Goal: Information Seeking & Learning: Learn about a topic

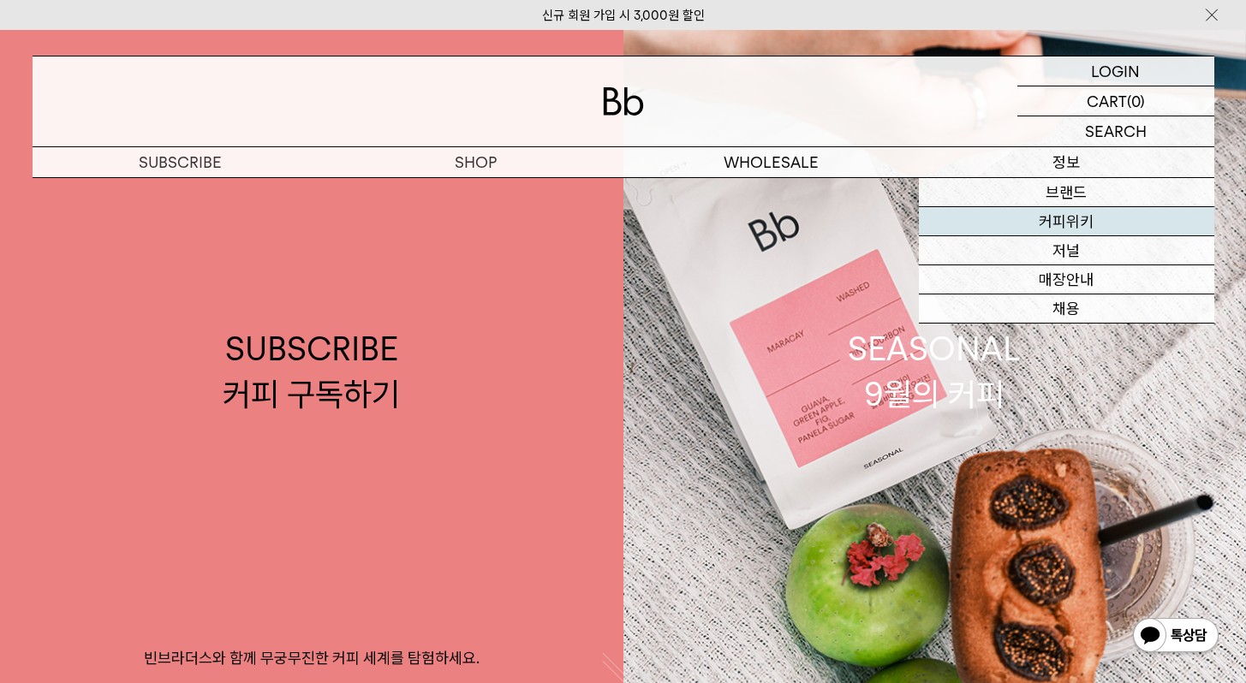
click at [1064, 231] on link "커피위키" at bounding box center [1066, 221] width 295 height 29
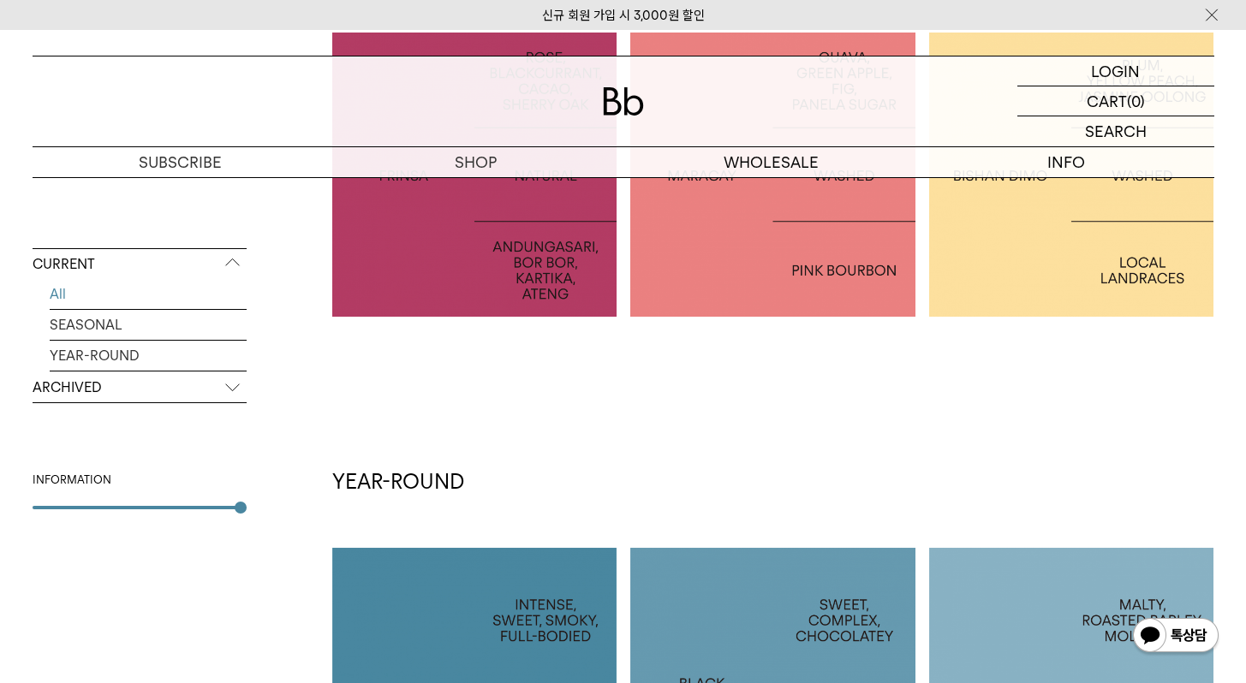
scroll to position [370, 0]
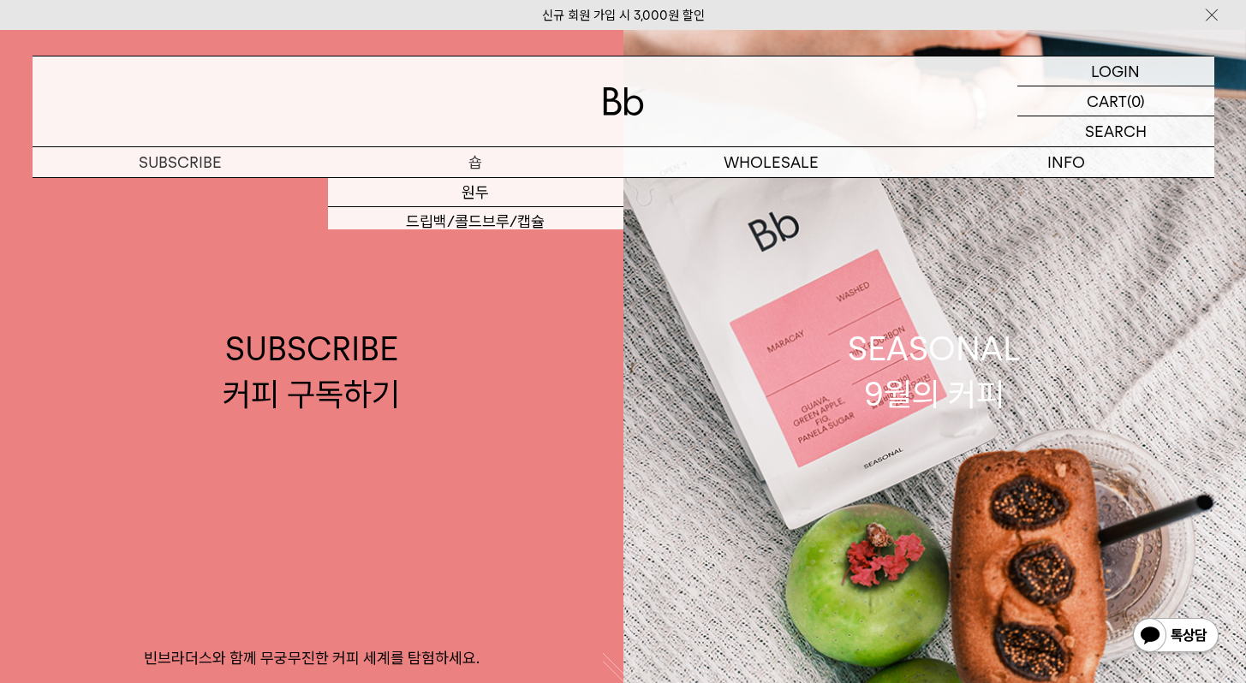
click at [463, 170] on p "숍" at bounding box center [475, 162] width 295 height 30
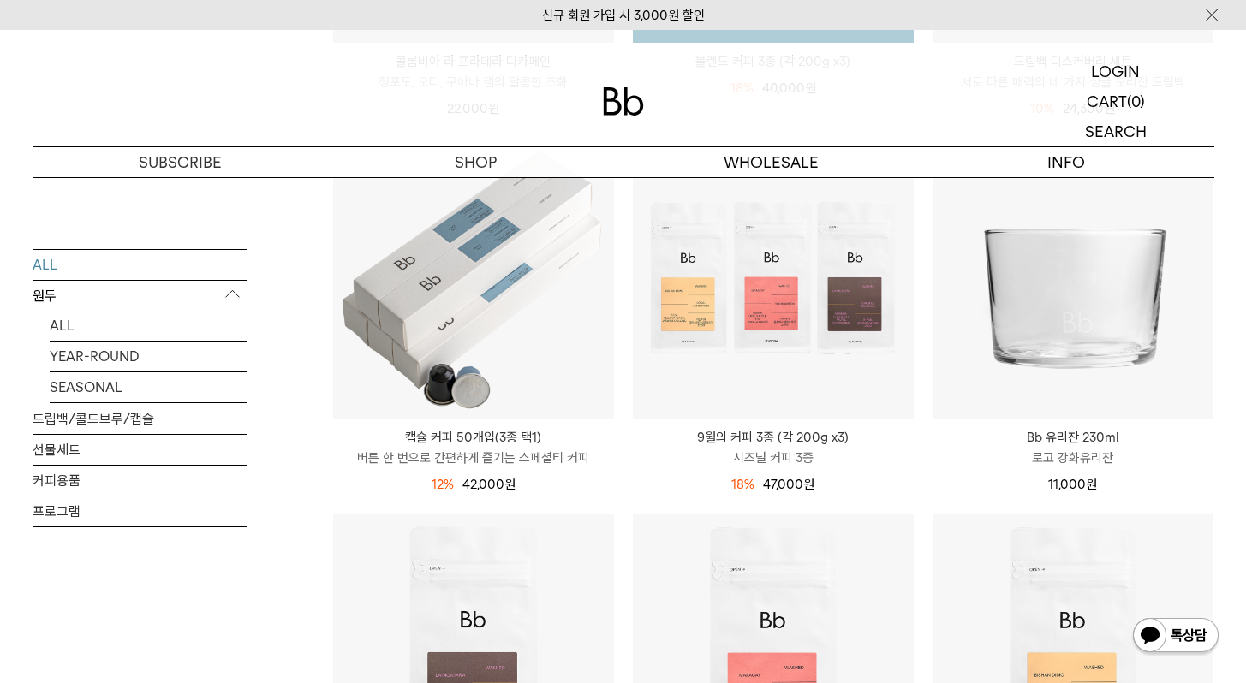
scroll to position [1253, 0]
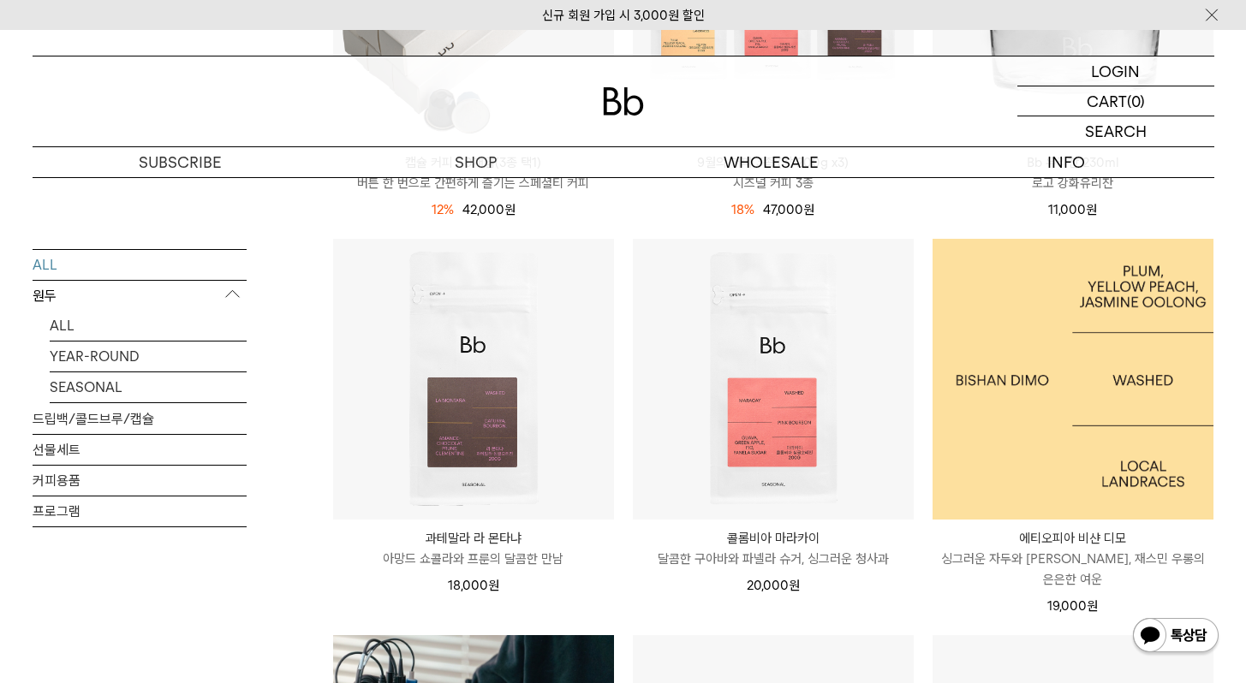
click at [1047, 443] on img at bounding box center [1072, 379] width 281 height 281
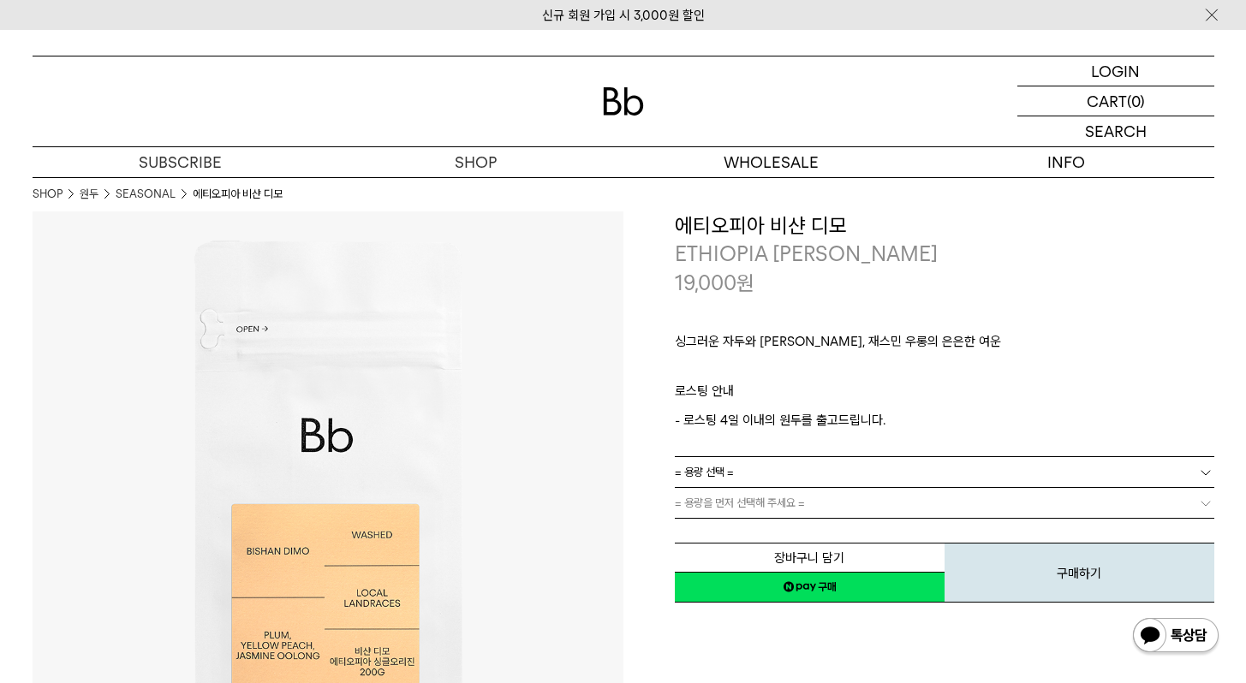
scroll to position [276, 0]
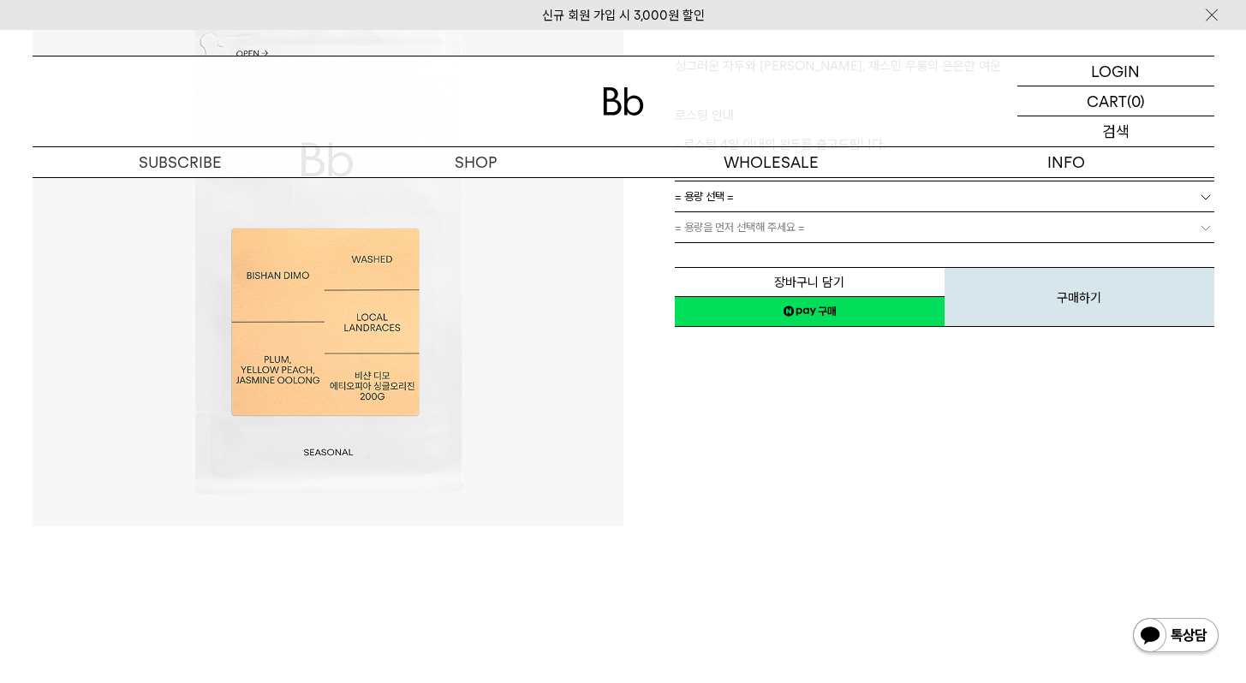
click at [1100, 129] on div "SEARCH 검색" at bounding box center [1115, 131] width 197 height 30
click at [1081, 133] on input "text" at bounding box center [1115, 131] width 197 height 30
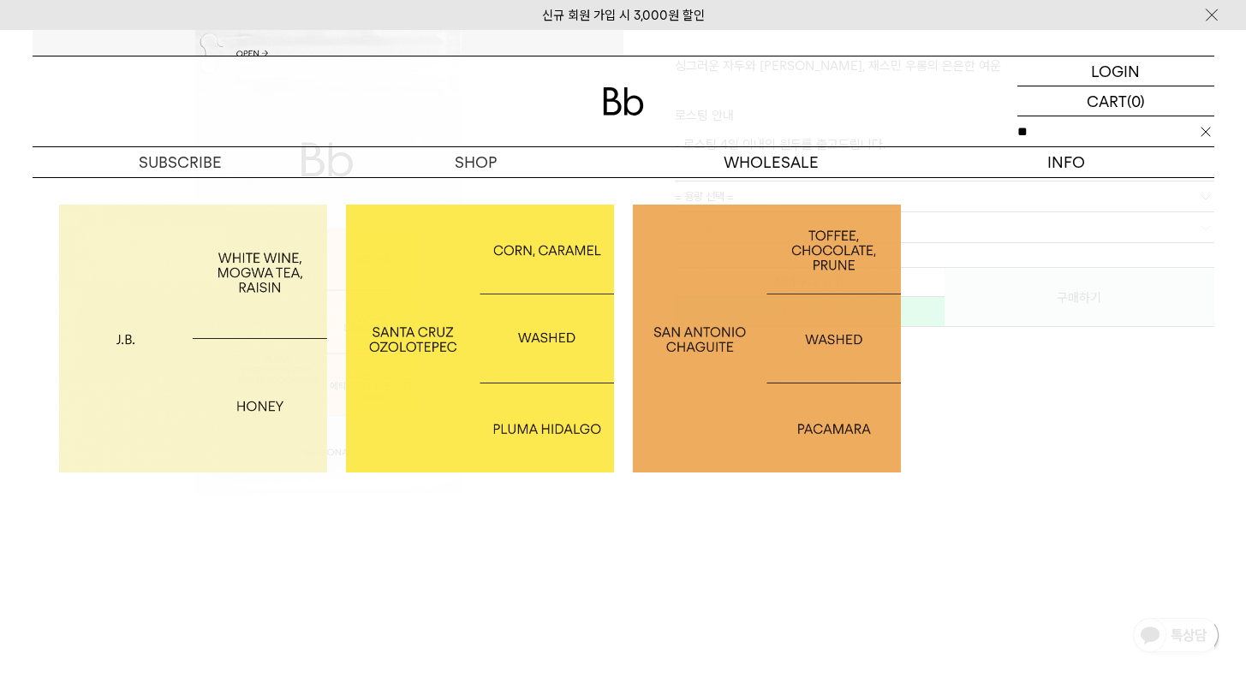
type input "*"
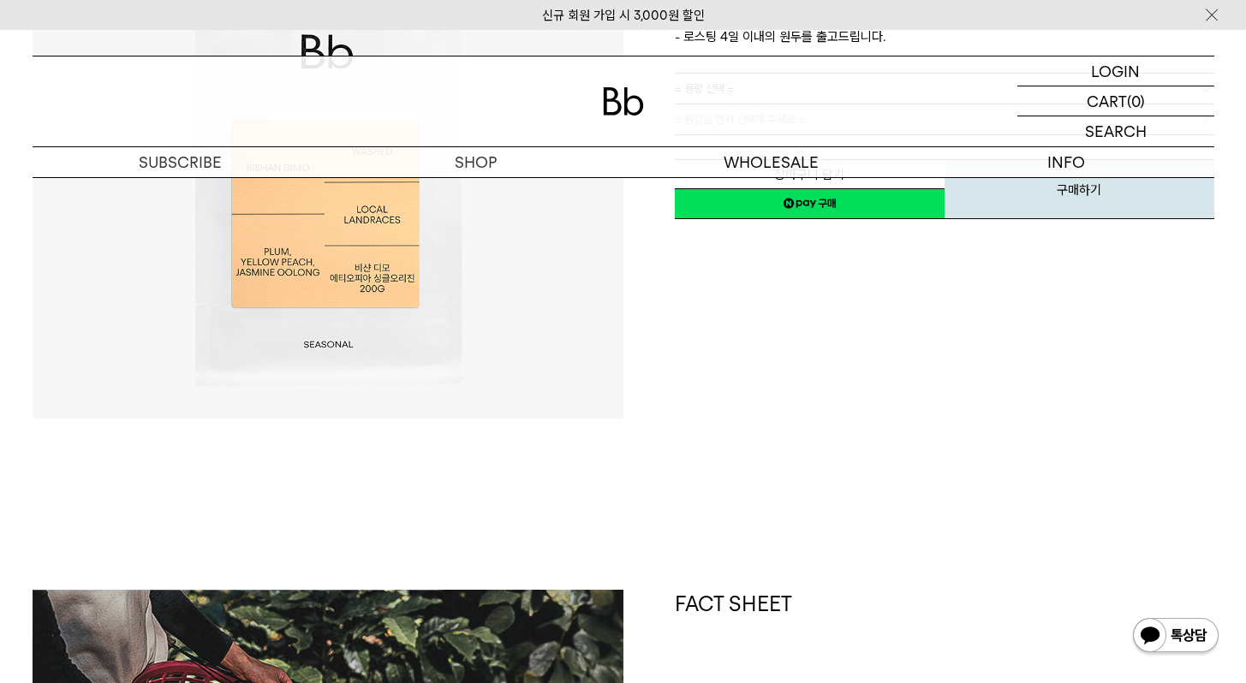
scroll to position [176, 0]
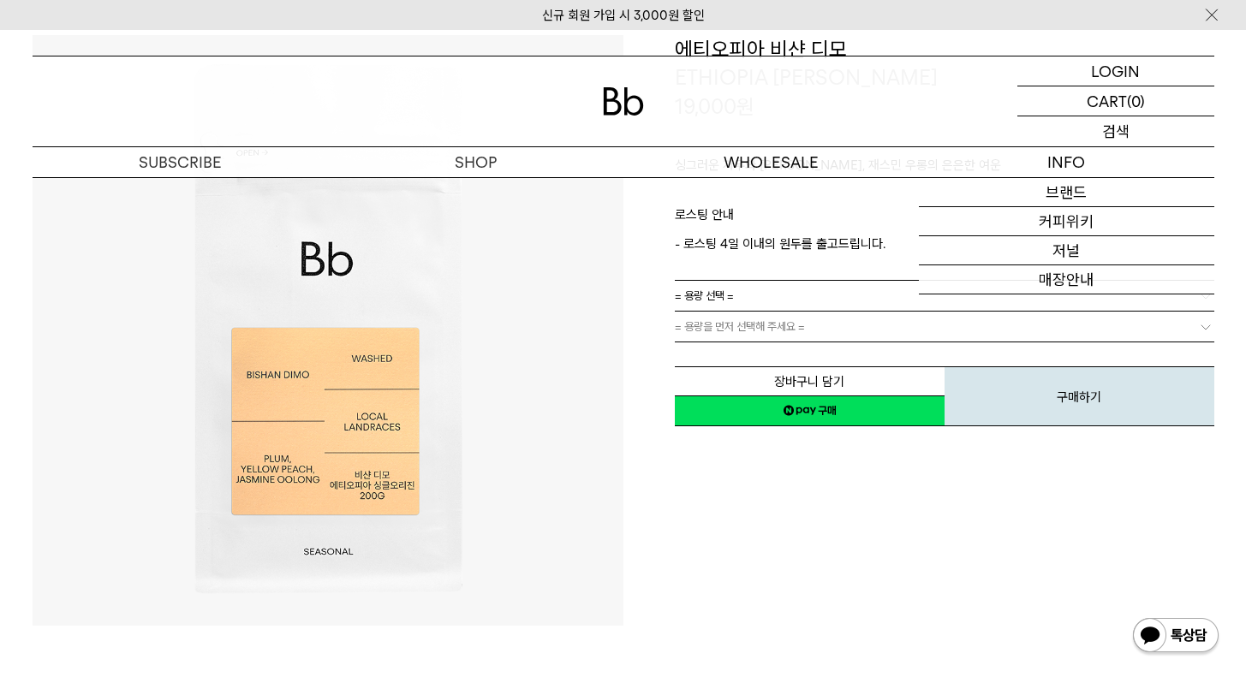
click at [1111, 129] on p "검색" at bounding box center [1115, 131] width 27 height 30
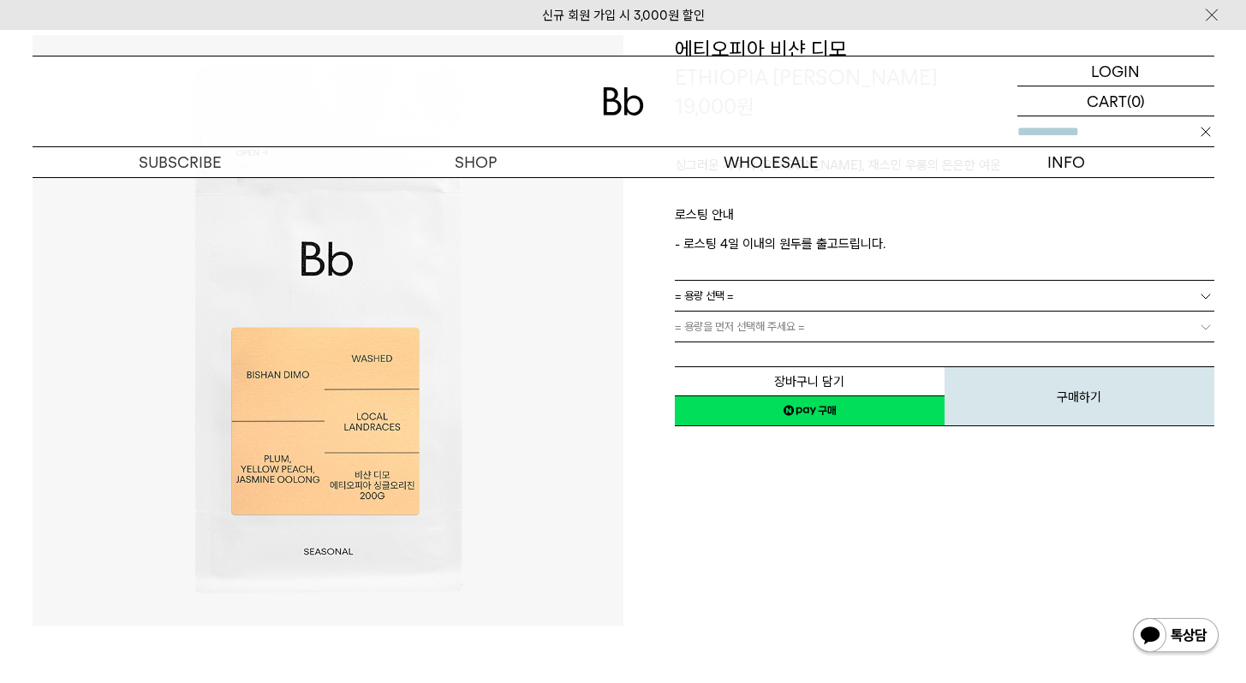
click at [1079, 140] on input "text" at bounding box center [1115, 131] width 197 height 30
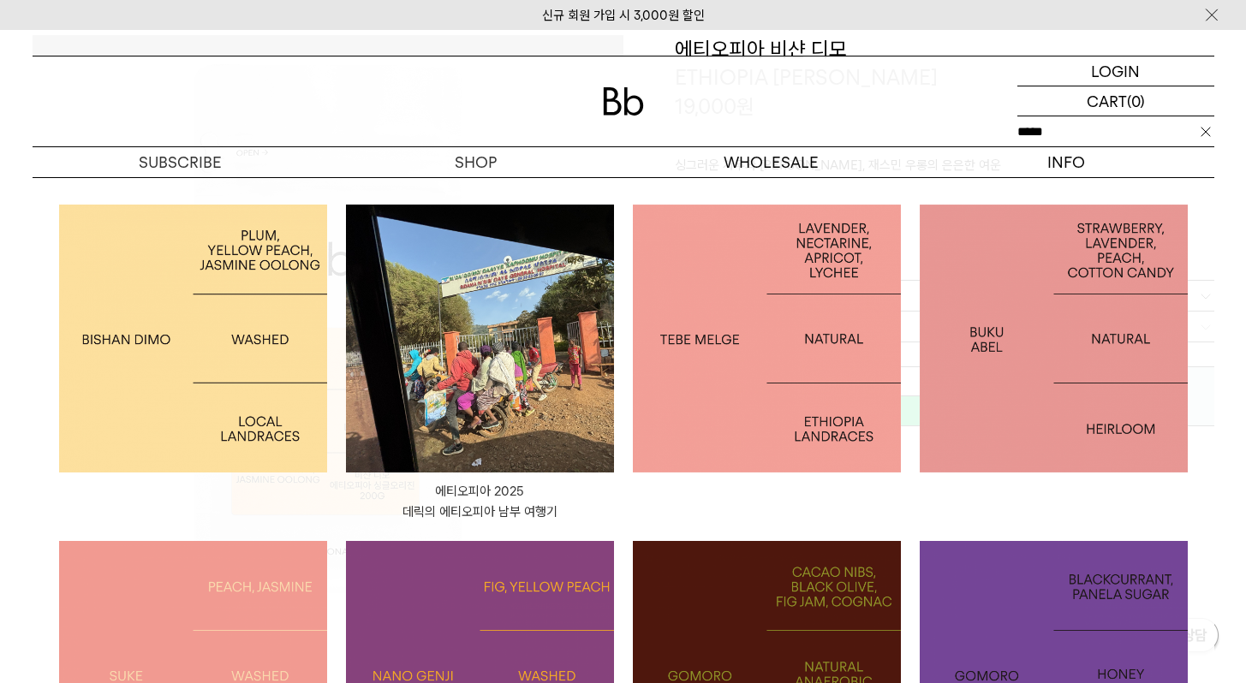
type input "*****"
click input "**" at bounding box center [0, 0] width 0 height 0
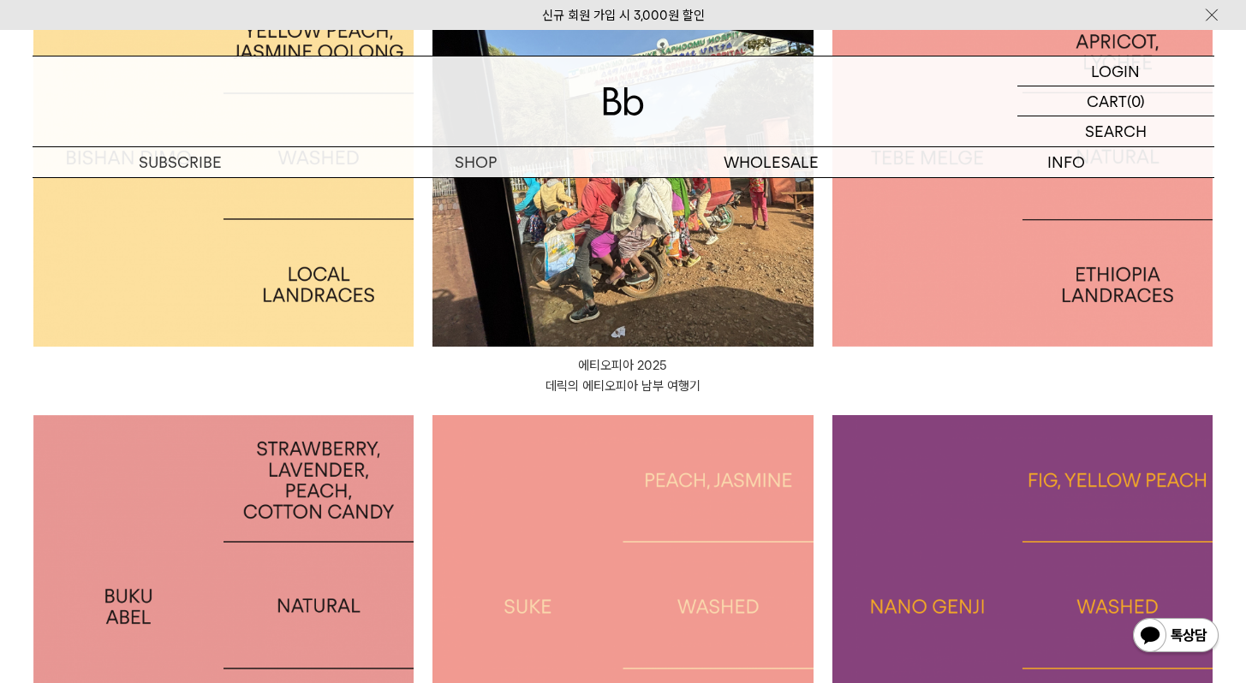
scroll to position [140, 0]
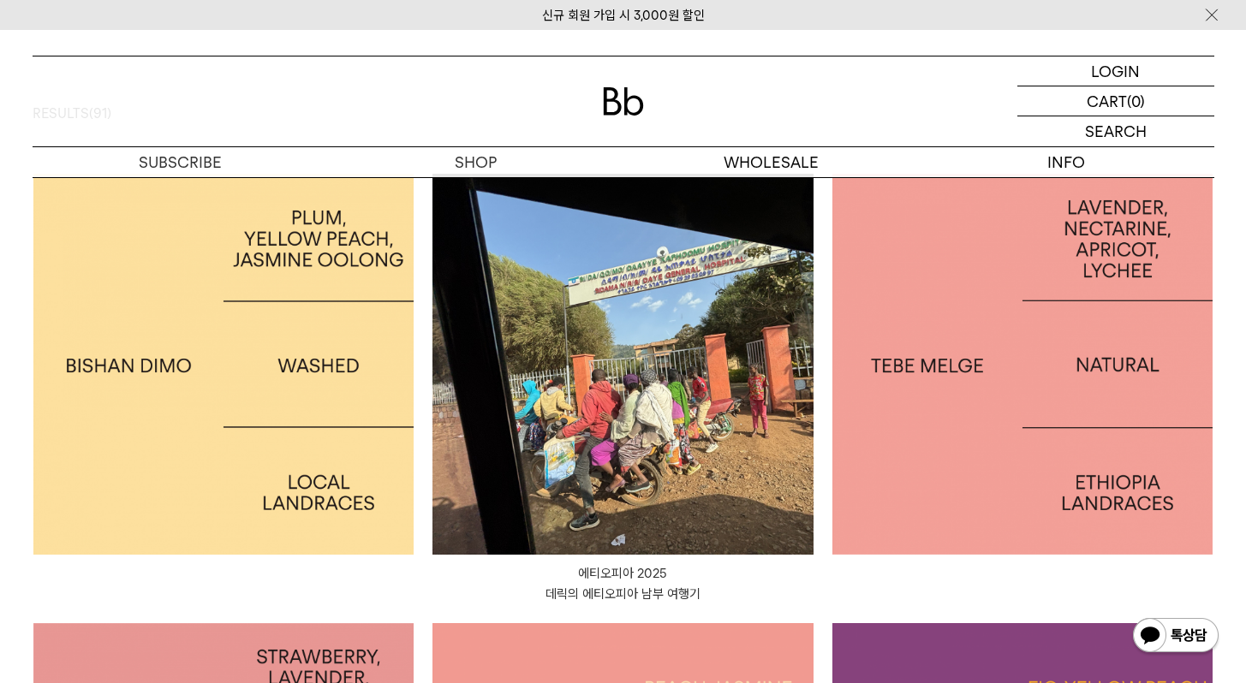
click at [1089, 419] on img at bounding box center [1022, 364] width 381 height 381
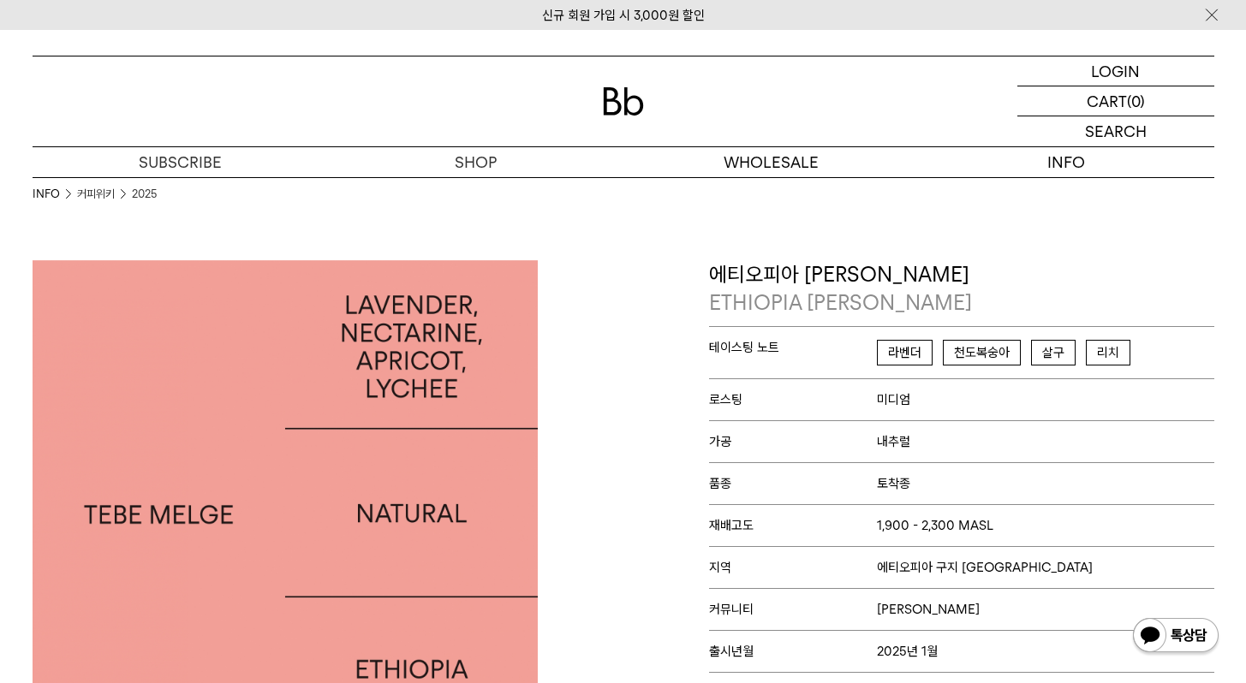
scroll to position [113, 0]
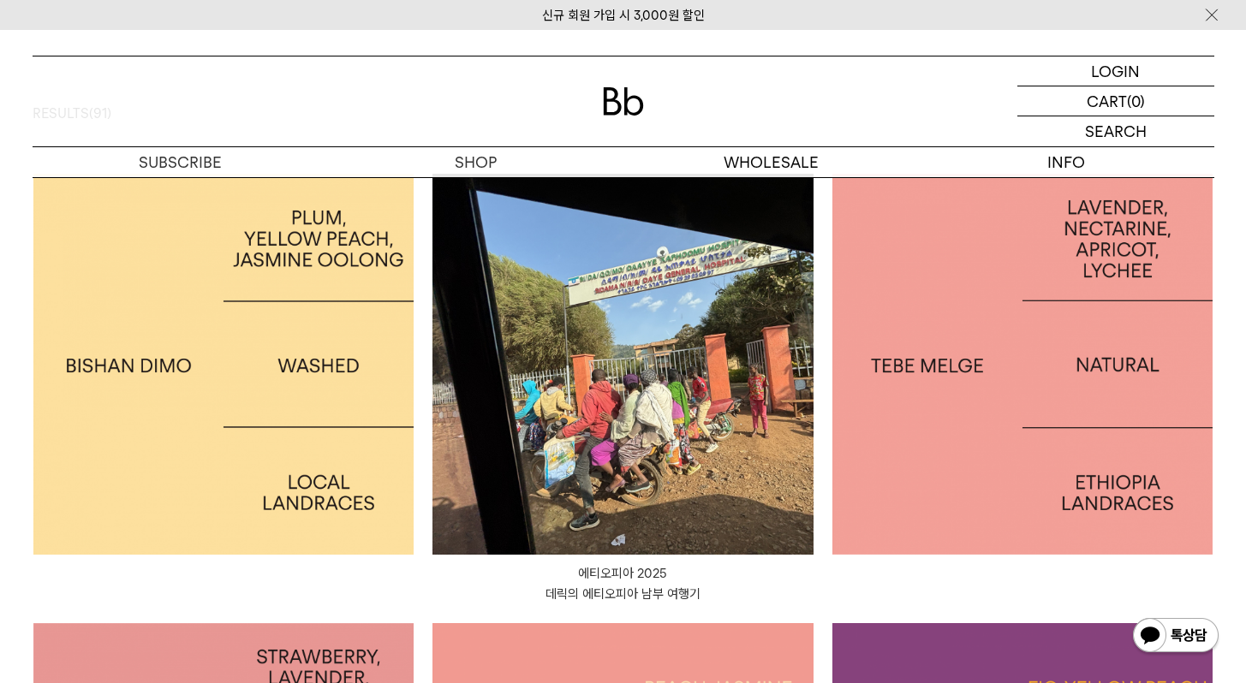
click at [300, 425] on img at bounding box center [223, 364] width 381 height 381
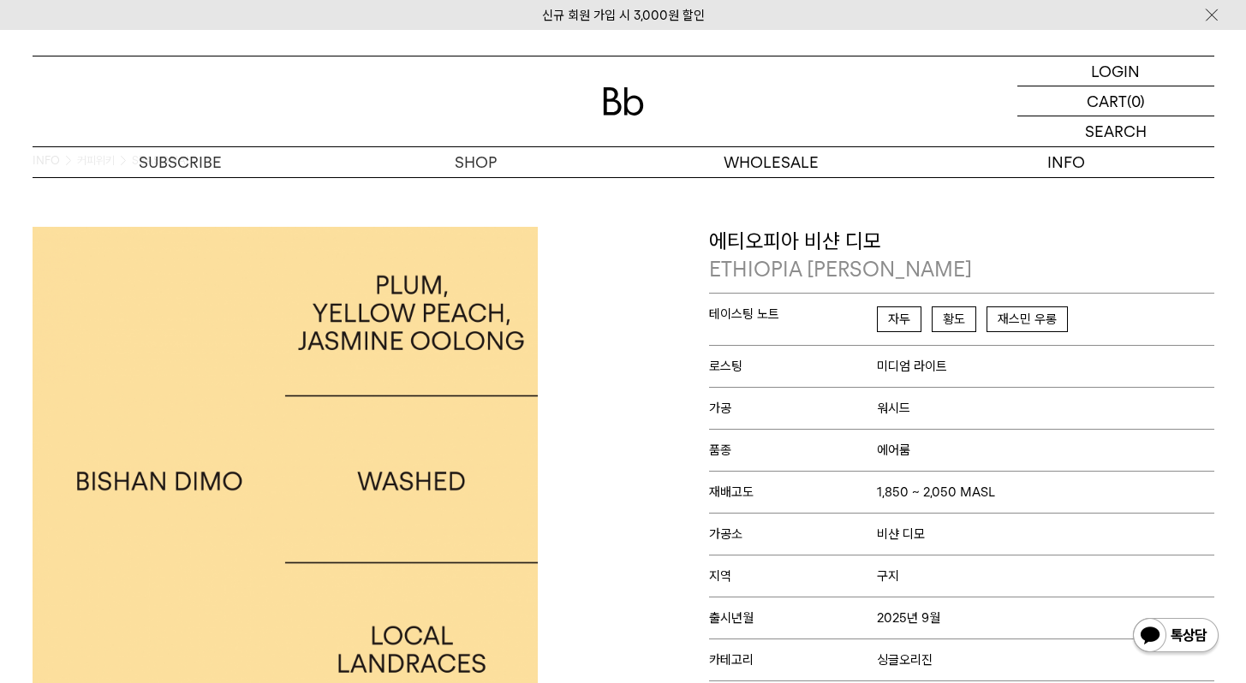
scroll to position [245, 0]
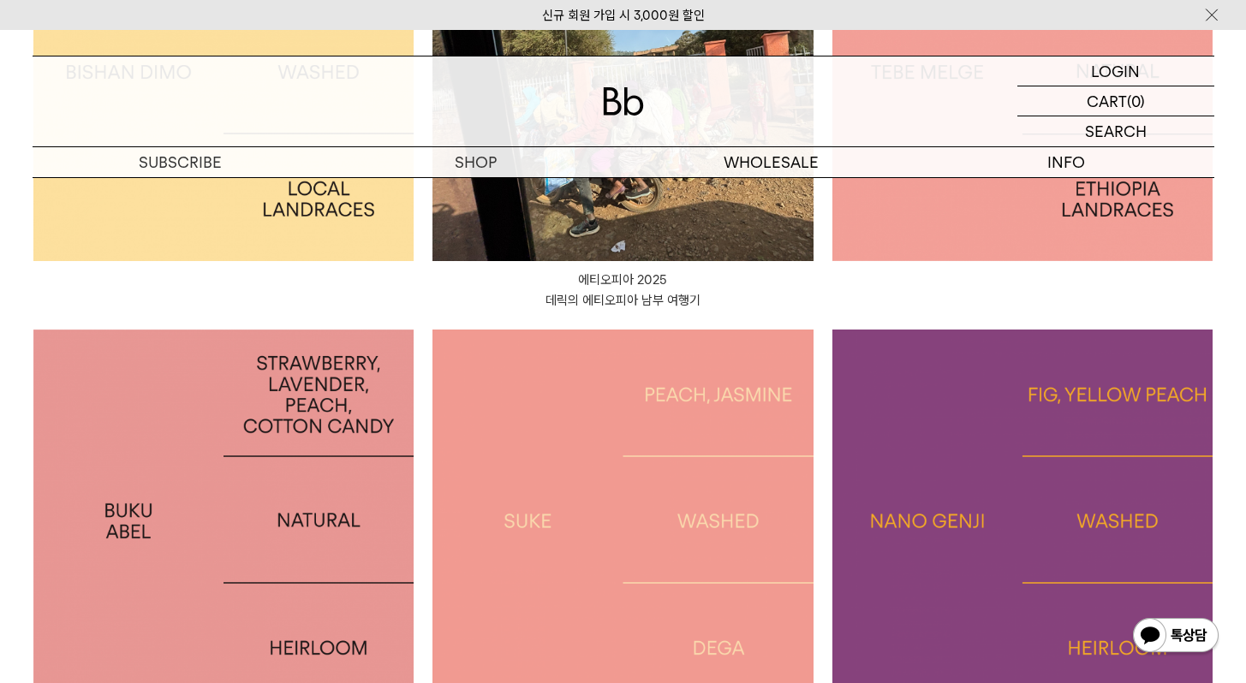
scroll to position [622, 0]
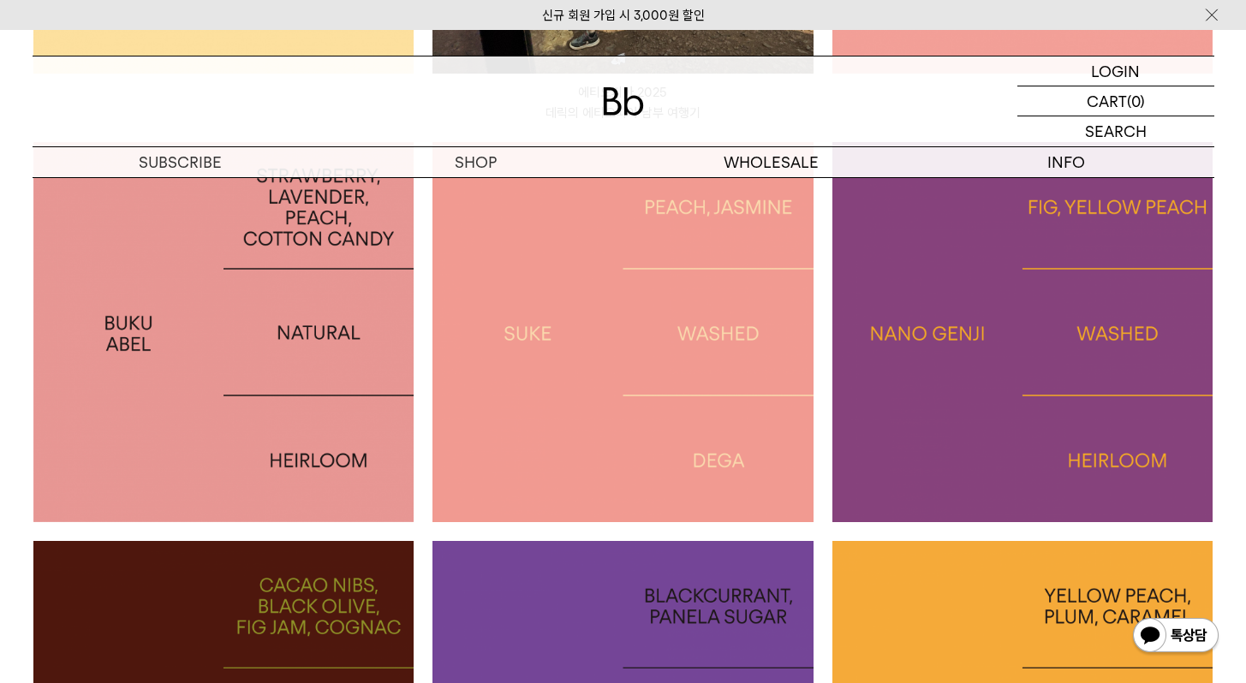
click at [309, 429] on img at bounding box center [223, 332] width 381 height 381
click at [1114, 132] on p "검색" at bounding box center [1115, 131] width 27 height 30
click at [1105, 133] on input "text" at bounding box center [1115, 131] width 197 height 30
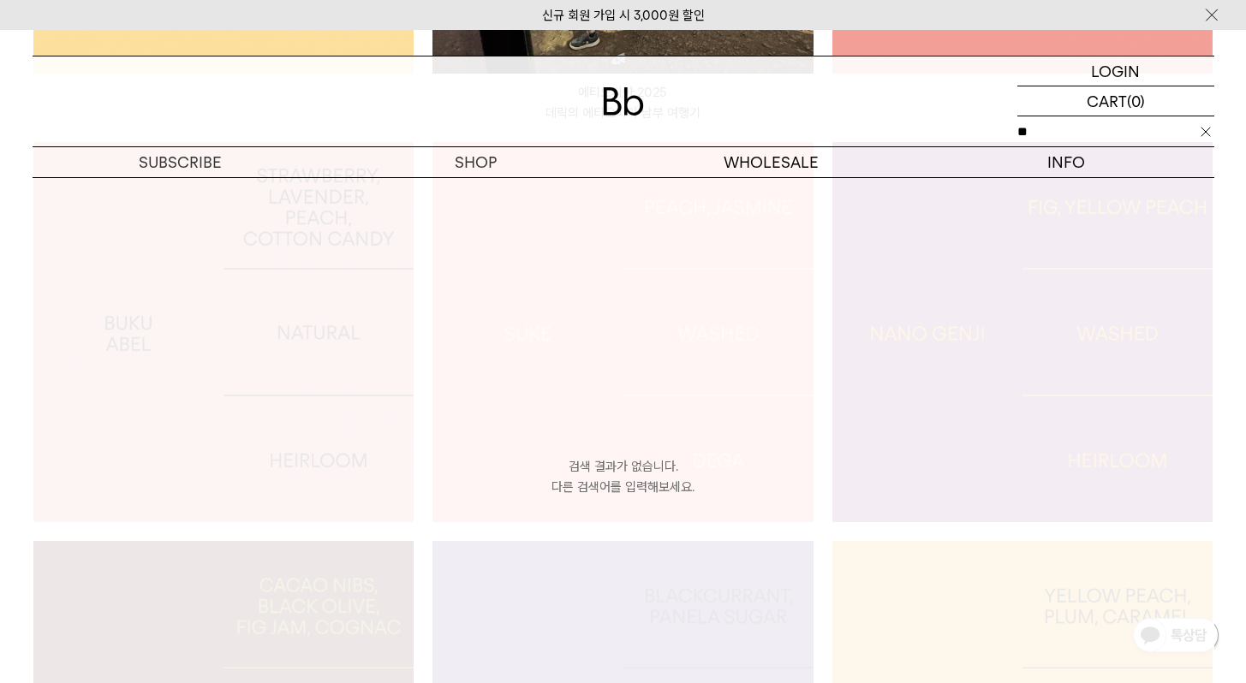
type input "*"
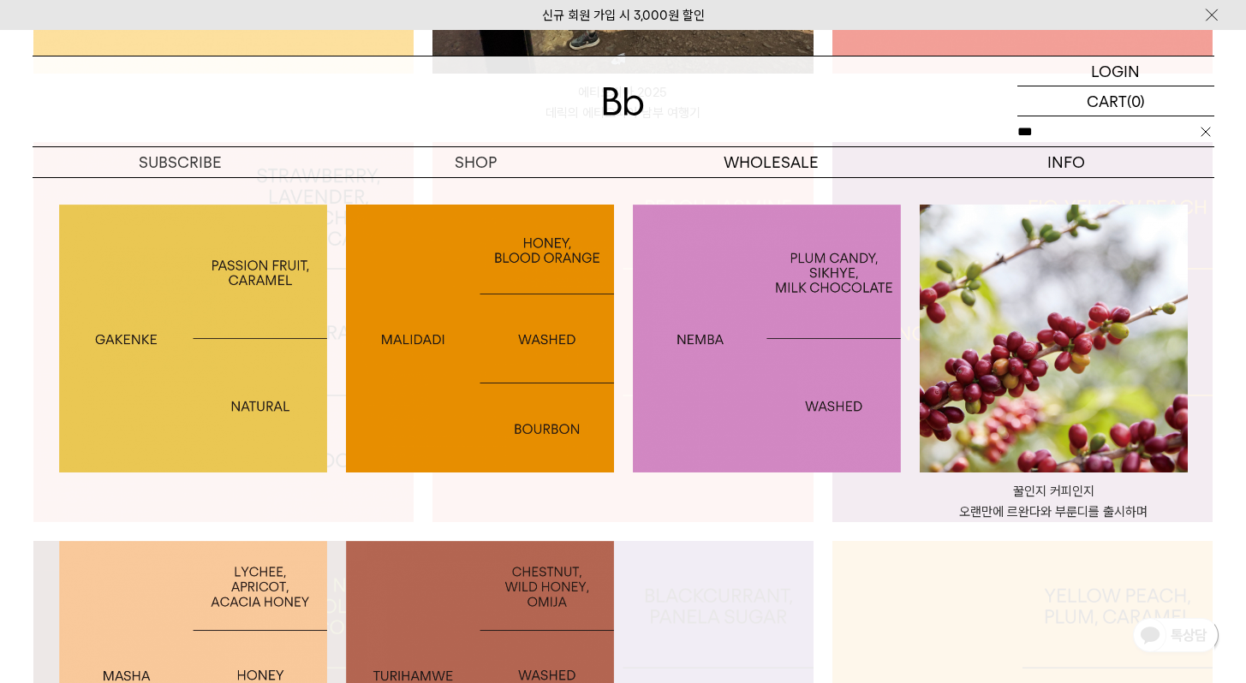
type input "***"
click at [685, 428] on img at bounding box center [767, 339] width 268 height 268
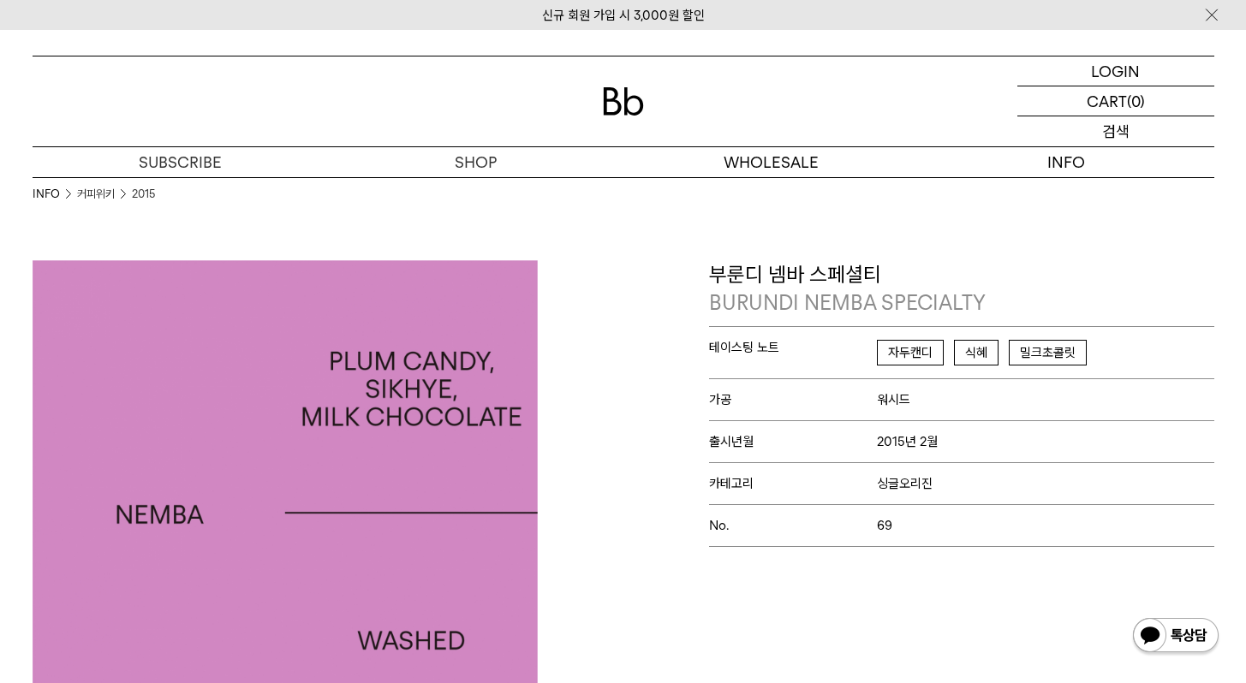
click at [1123, 140] on p "검색" at bounding box center [1115, 131] width 27 height 30
click at [1090, 128] on input "text" at bounding box center [1115, 131] width 197 height 30
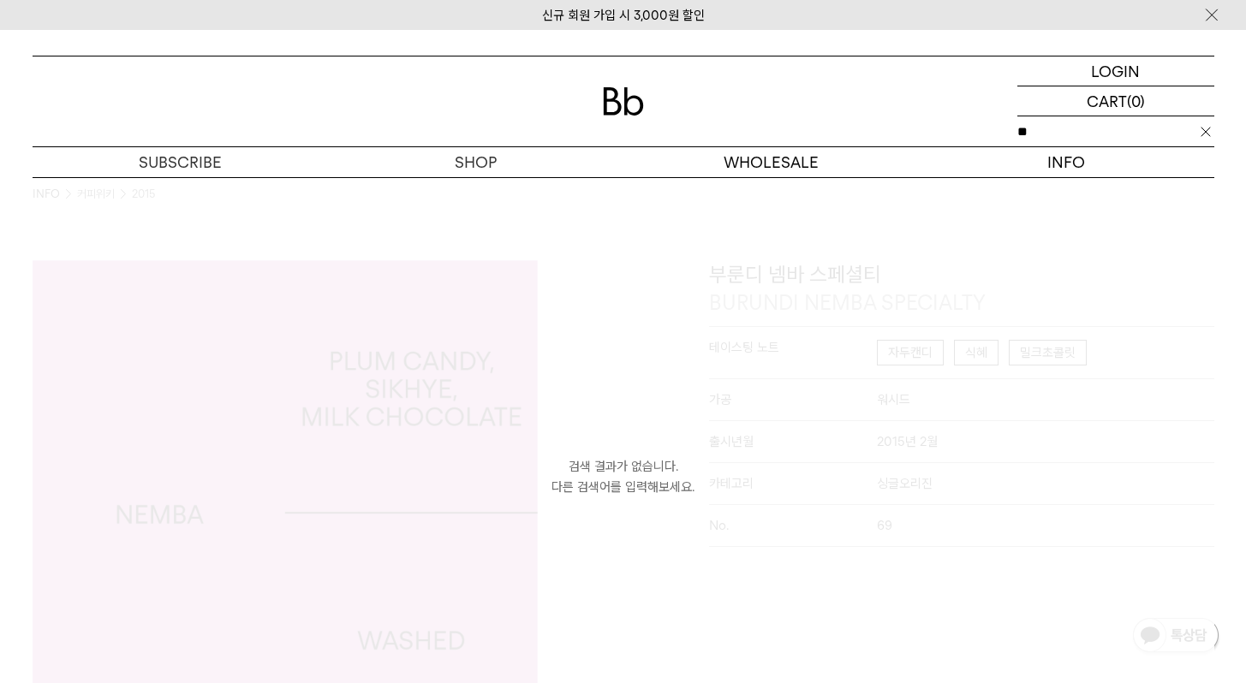
type input "*"
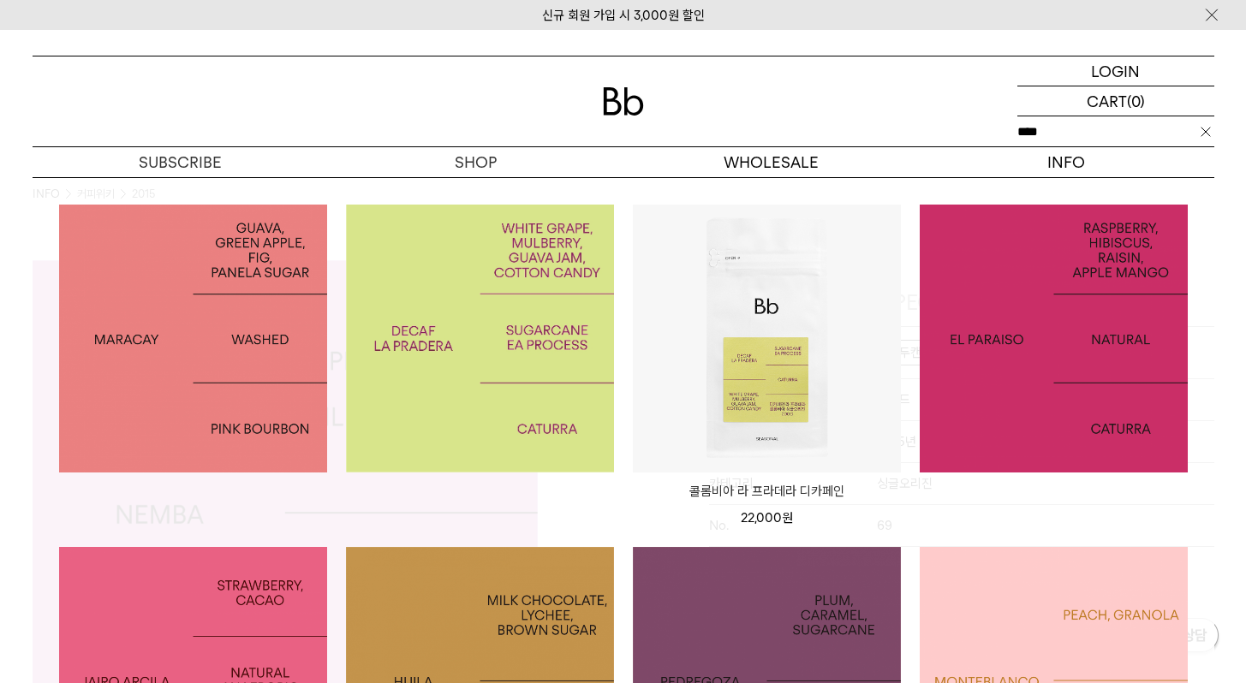
type input "****"
click input "**" at bounding box center [0, 0] width 0 height 0
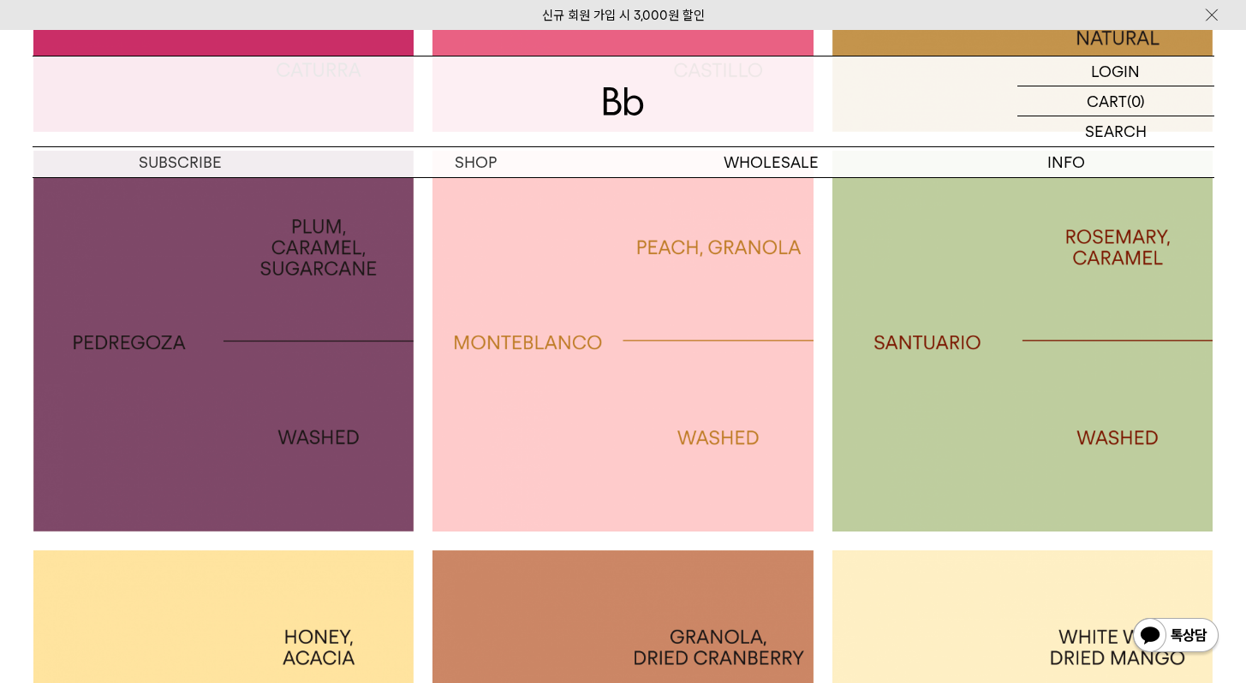
scroll to position [1292, 0]
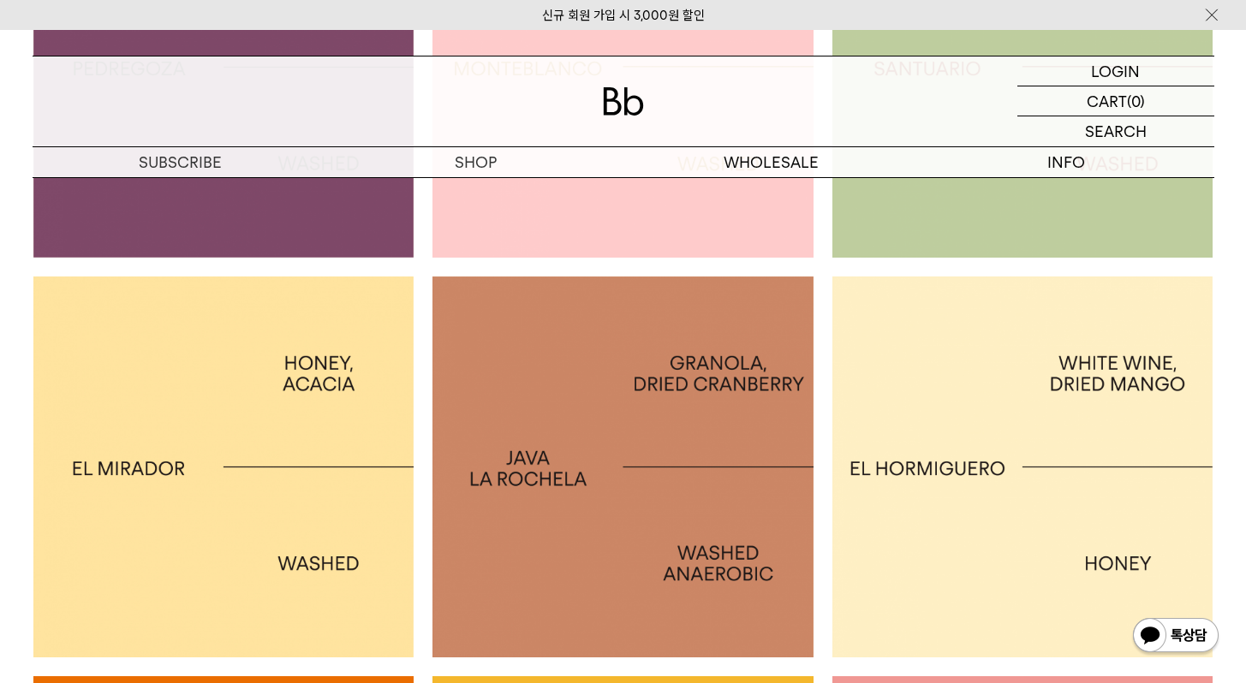
click at [603, 401] on img at bounding box center [622, 467] width 381 height 381
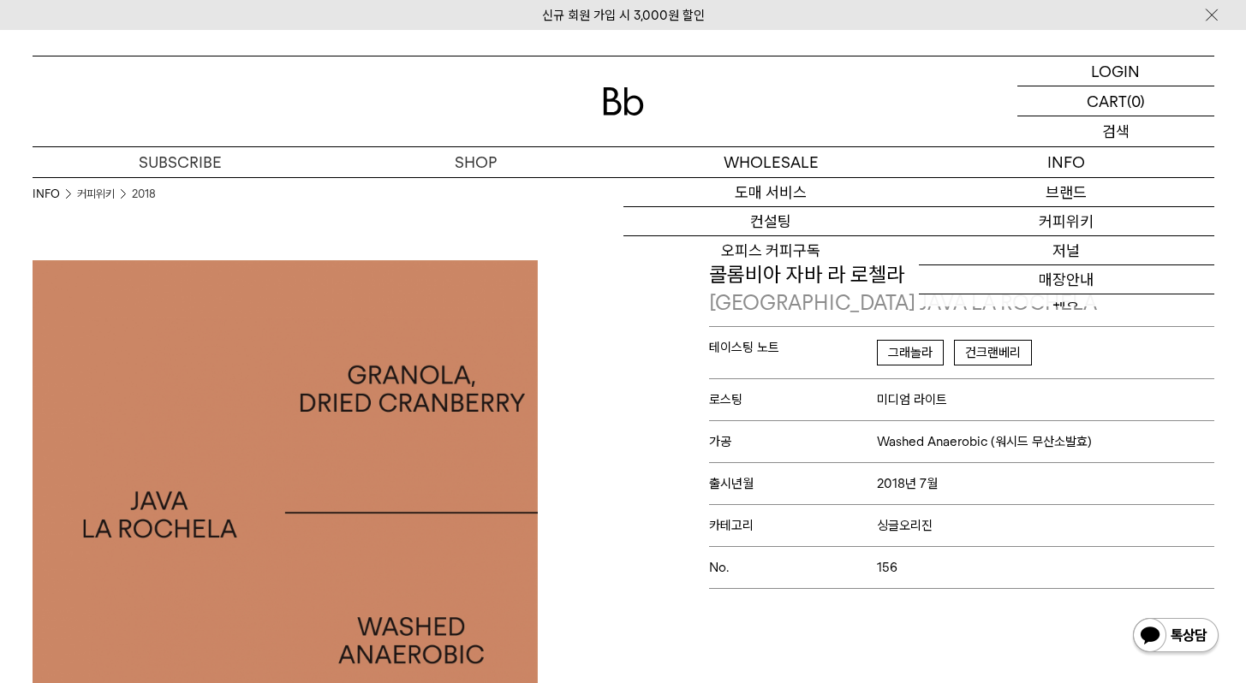
click at [1097, 133] on div "SEARCH 검색" at bounding box center [1115, 131] width 197 height 30
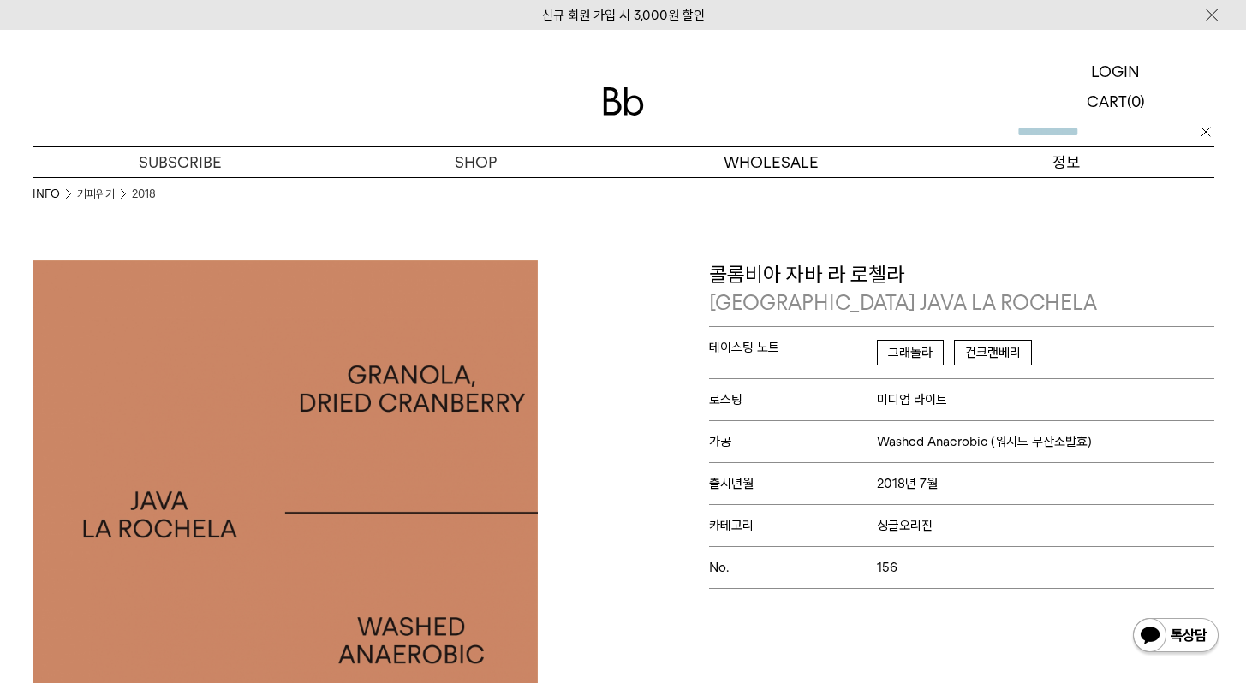
click at [1046, 147] on p "정보" at bounding box center [1066, 162] width 295 height 30
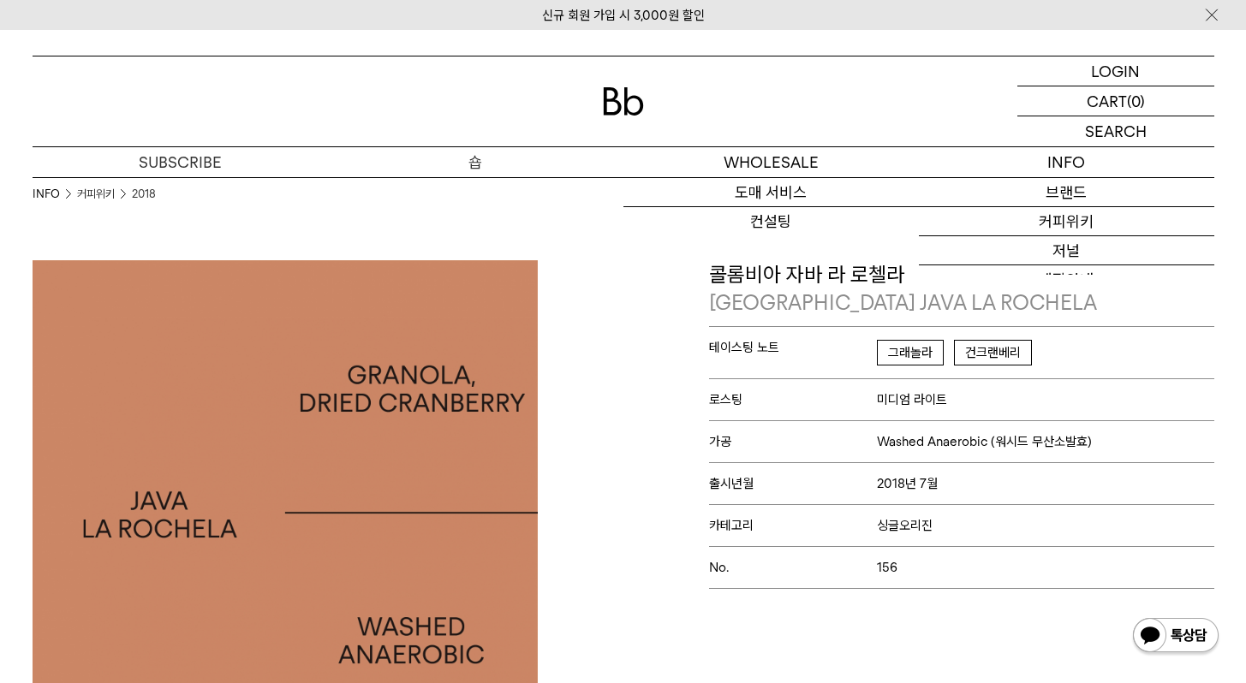
click at [438, 145] on div at bounding box center [623, 102] width 1181 height 90
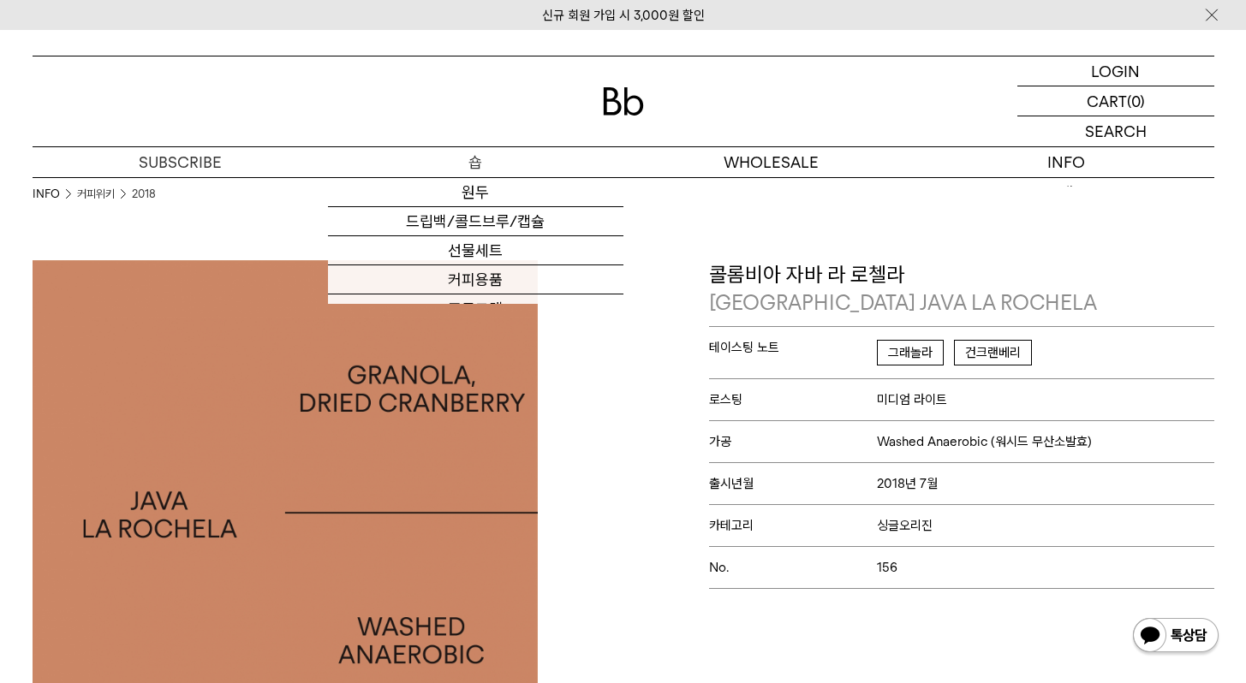
click at [450, 154] on p "숍" at bounding box center [475, 162] width 295 height 30
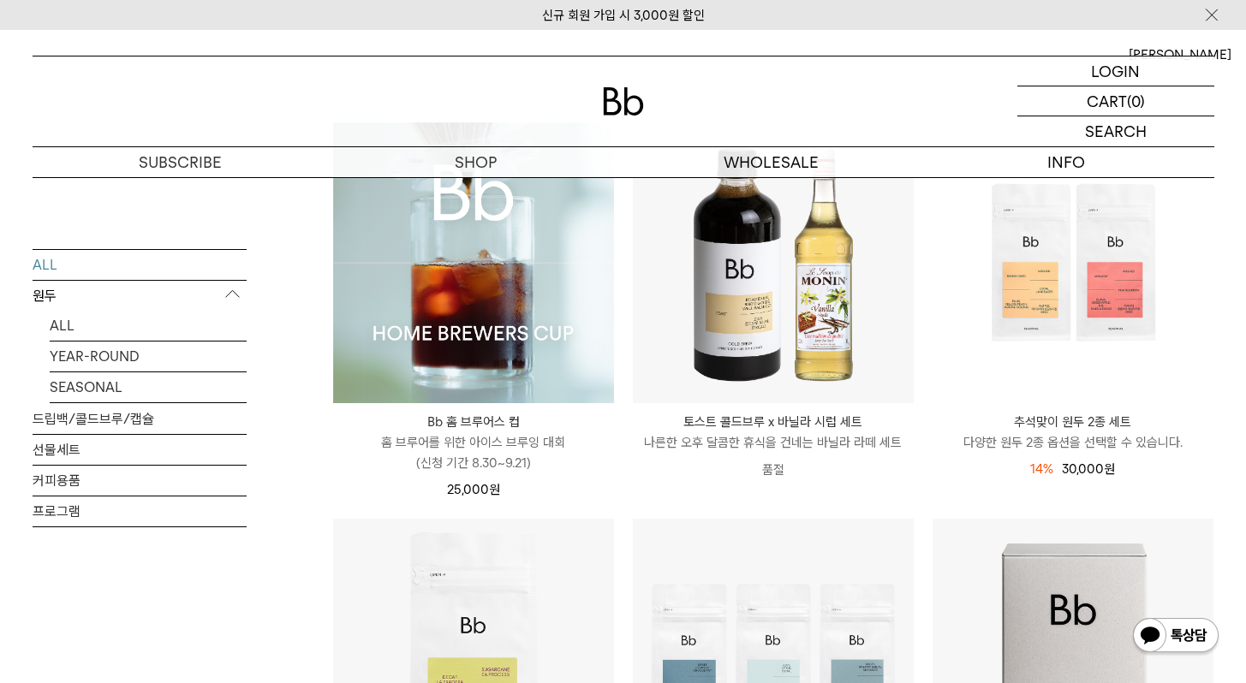
scroll to position [584, 0]
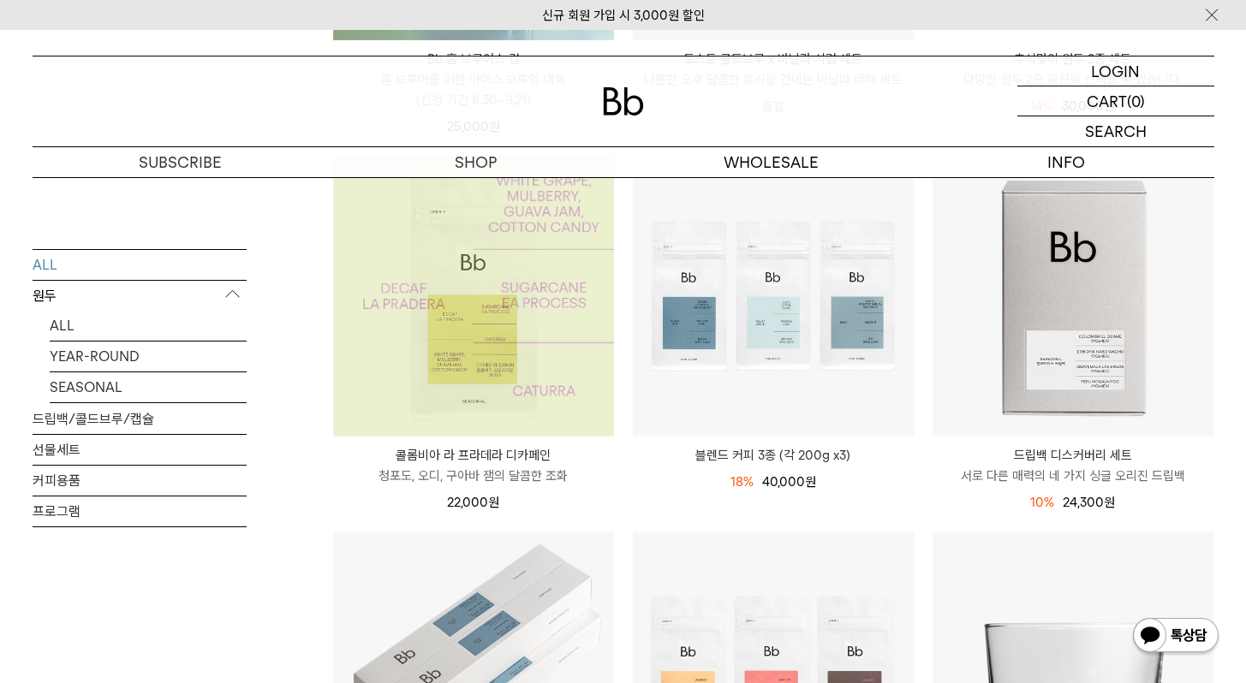
click at [521, 396] on img at bounding box center [473, 296] width 281 height 281
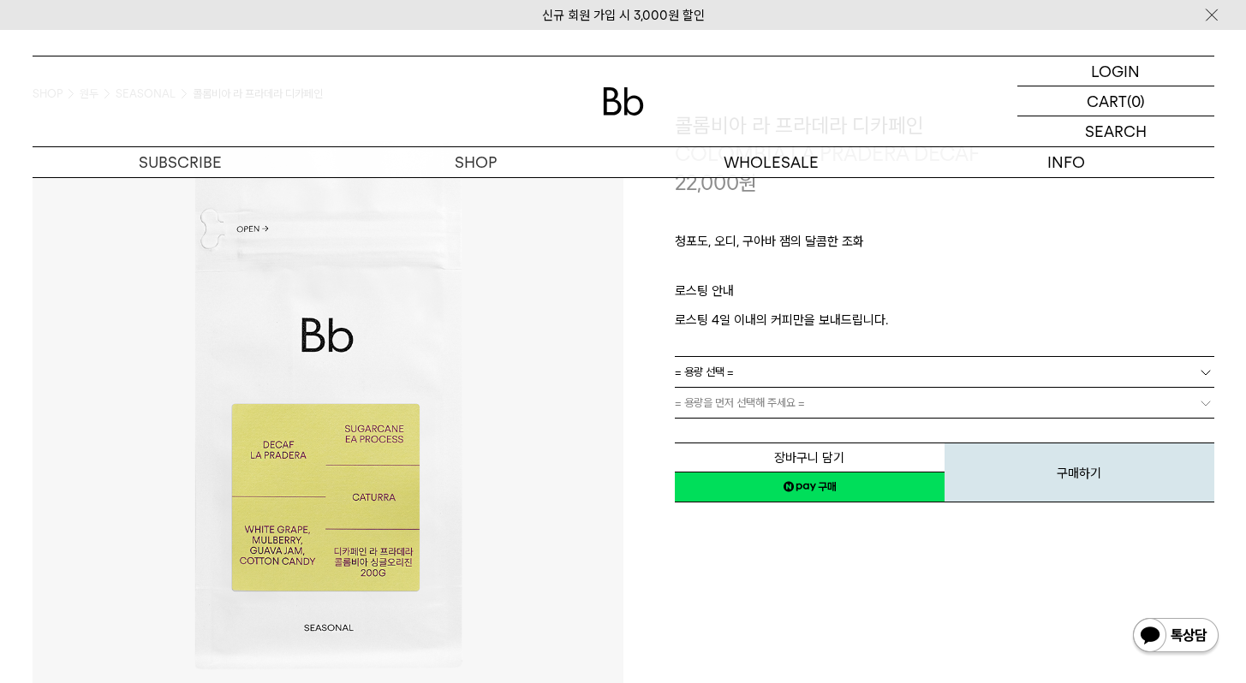
scroll to position [188, 0]
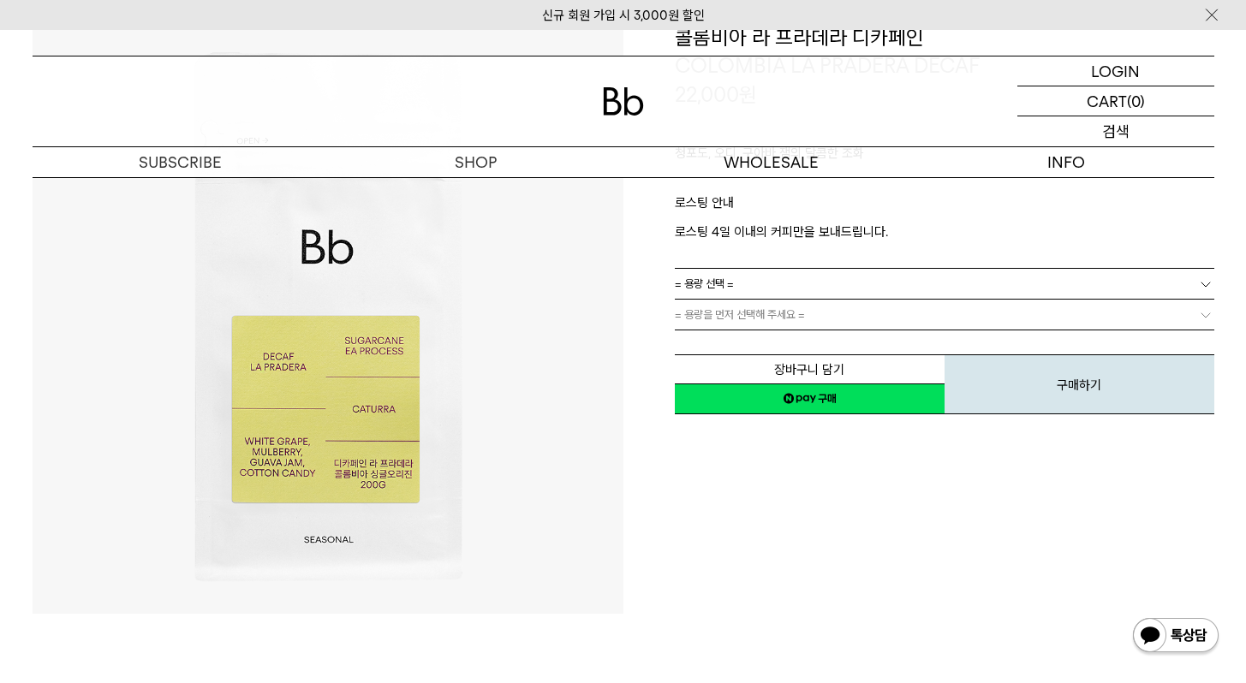
click at [1086, 134] on div "SEARCH 검색" at bounding box center [1115, 131] width 197 height 30
click at [1086, 132] on input "text" at bounding box center [1115, 131] width 197 height 30
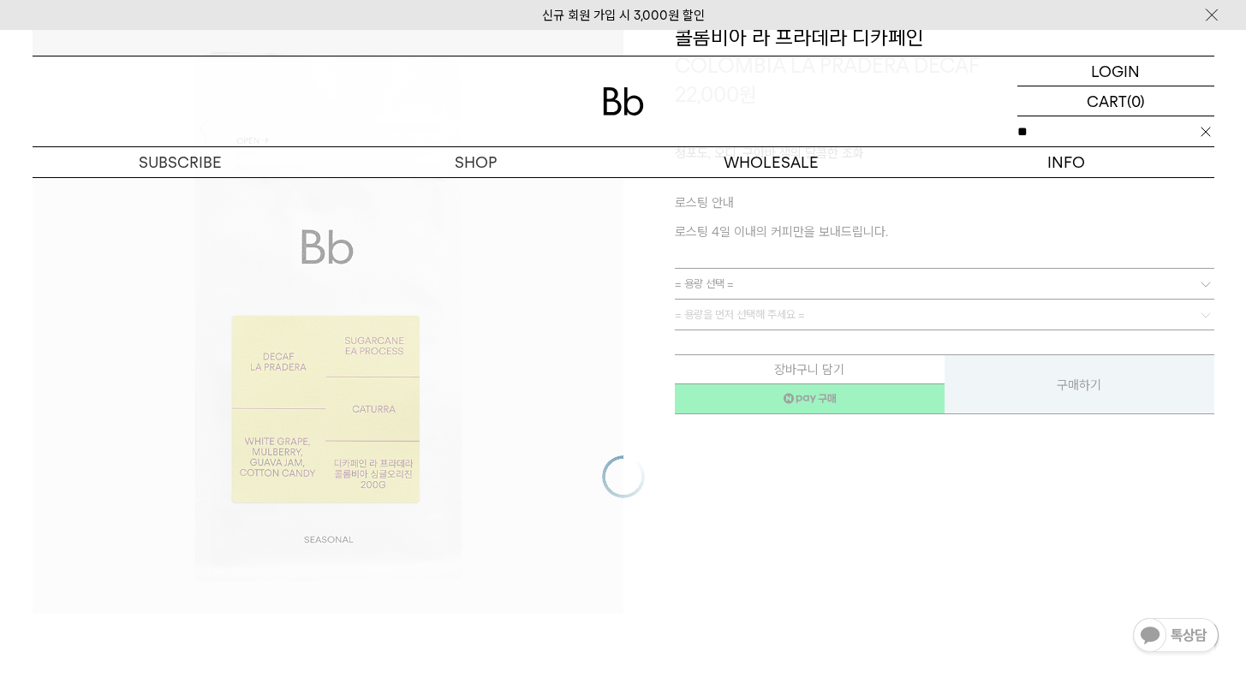
type input "*"
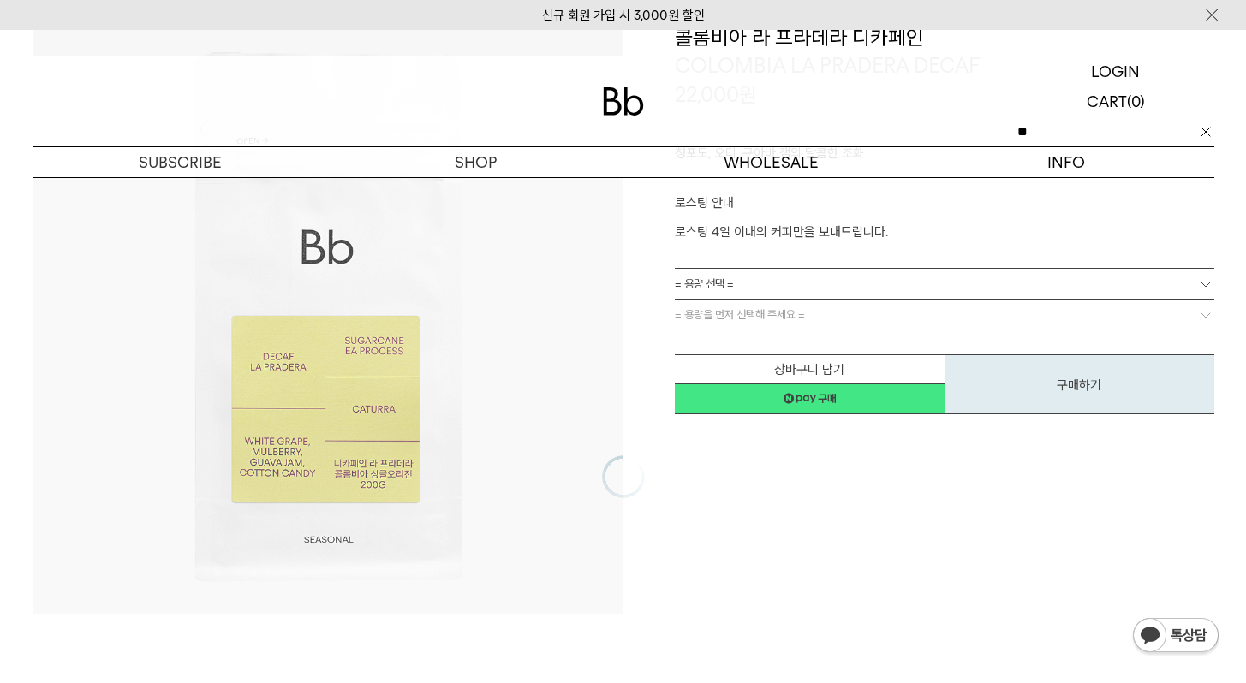
type input "*"
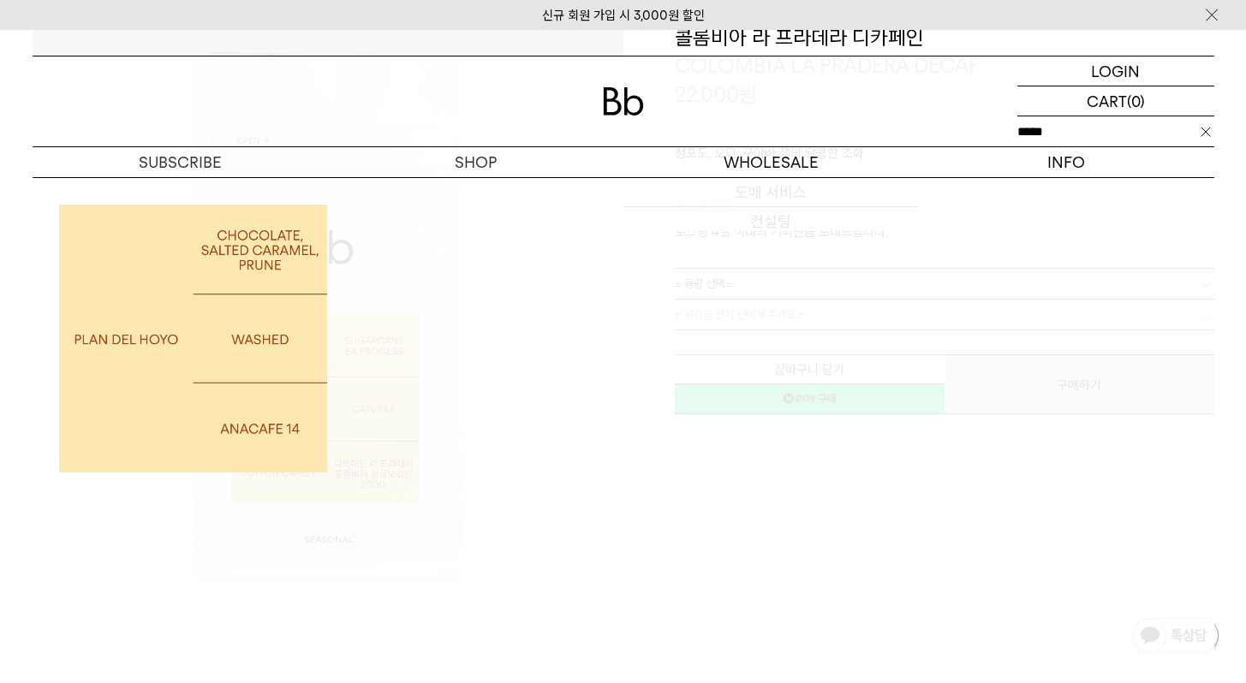
type input "****"
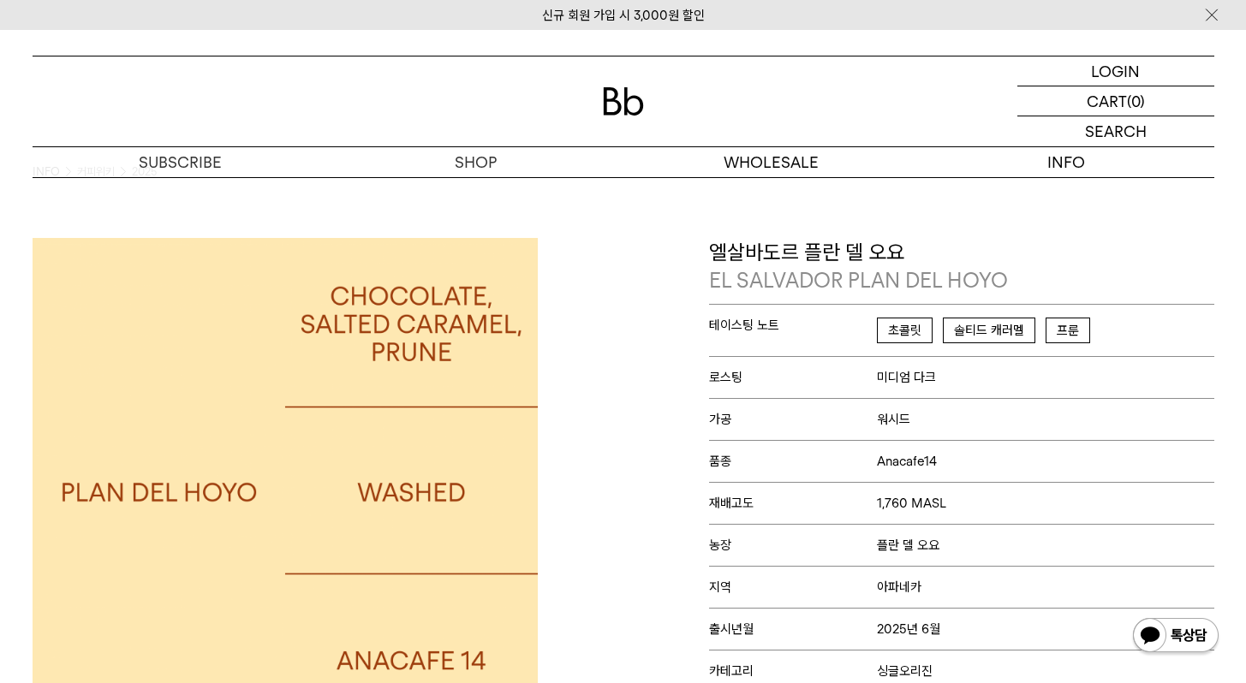
scroll to position [45, 0]
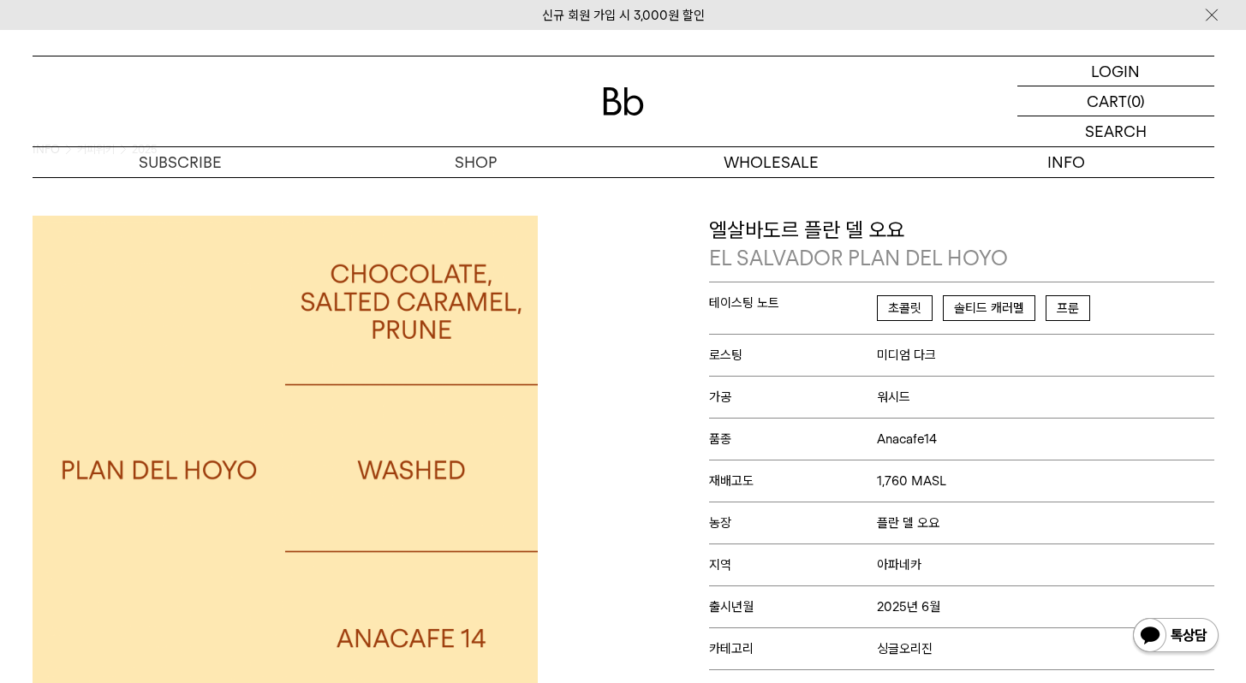
click at [1073, 135] on div "SEARCH 검색" at bounding box center [1115, 131] width 197 height 30
click at [1086, 135] on input "text" at bounding box center [1115, 131] width 197 height 30
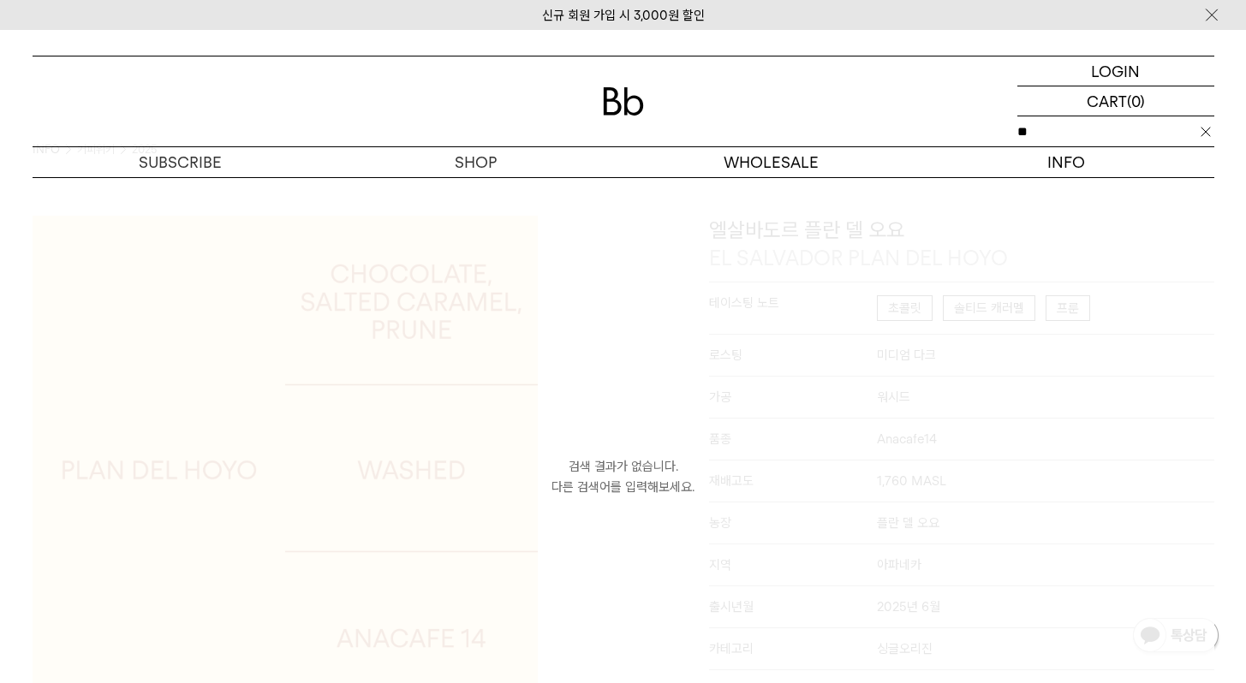
type input "*"
type input "***"
click input "**" at bounding box center [0, 0] width 0 height 0
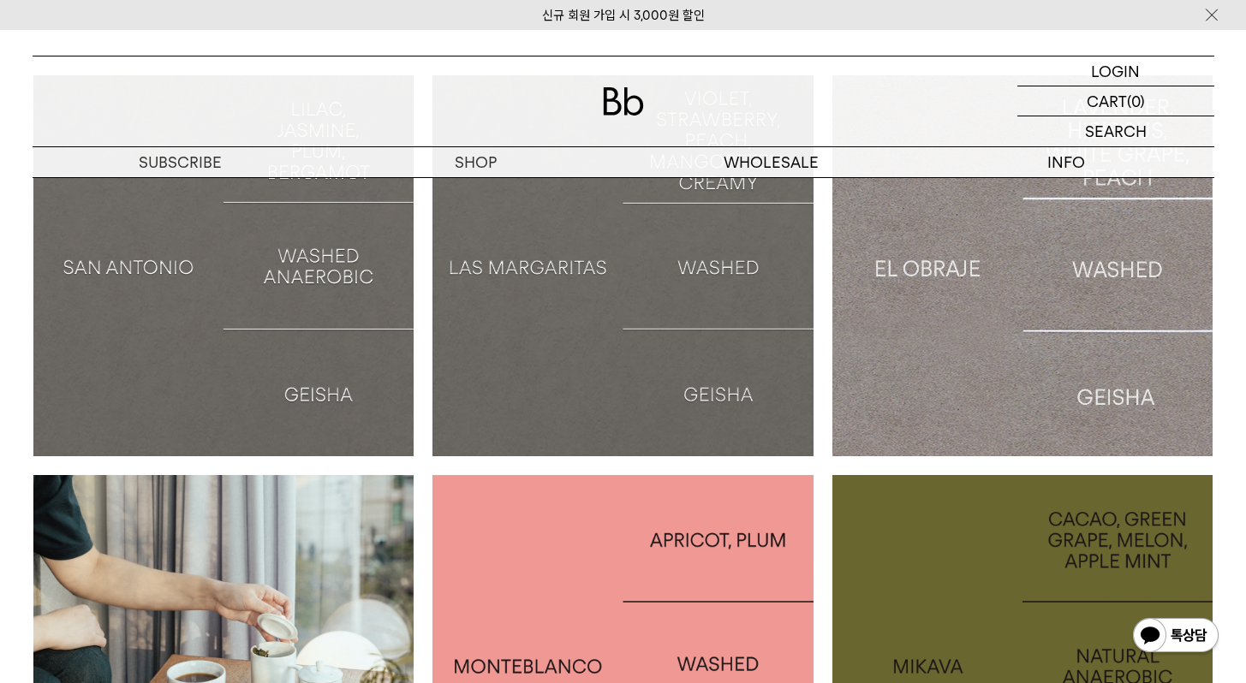
scroll to position [166, 0]
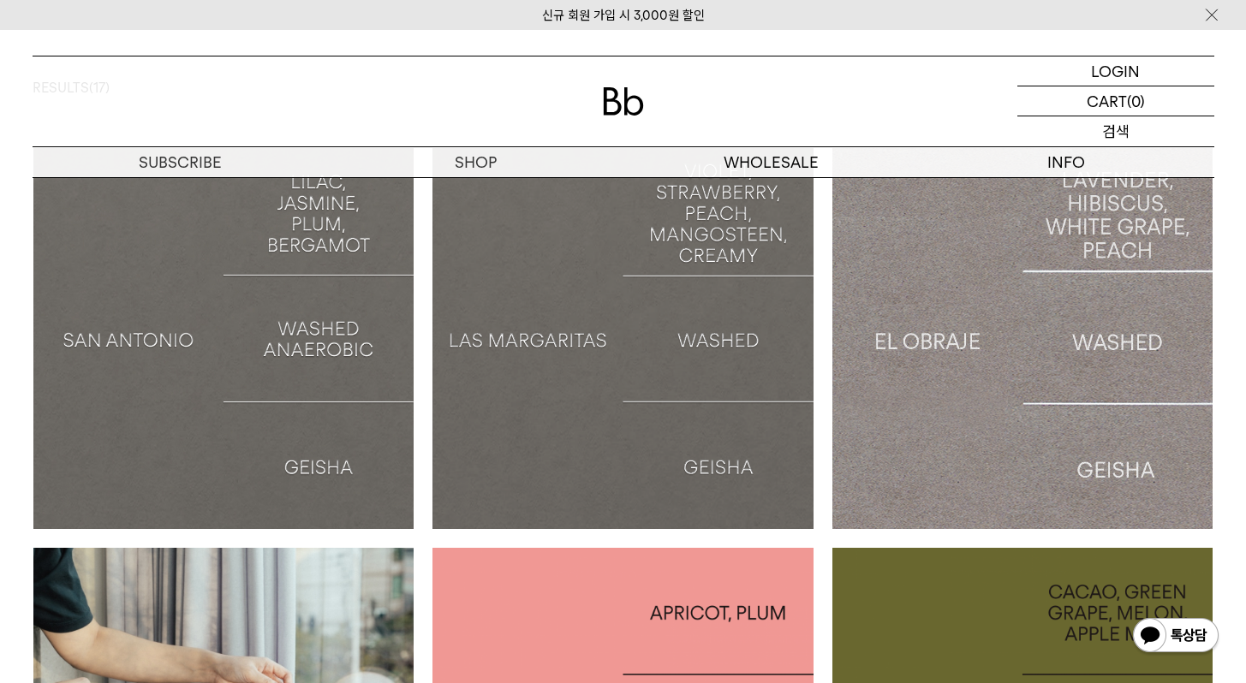
click at [1110, 137] on p "검색" at bounding box center [1115, 131] width 27 height 30
click at [1110, 137] on input "text" at bounding box center [1115, 131] width 197 height 30
type input "*"
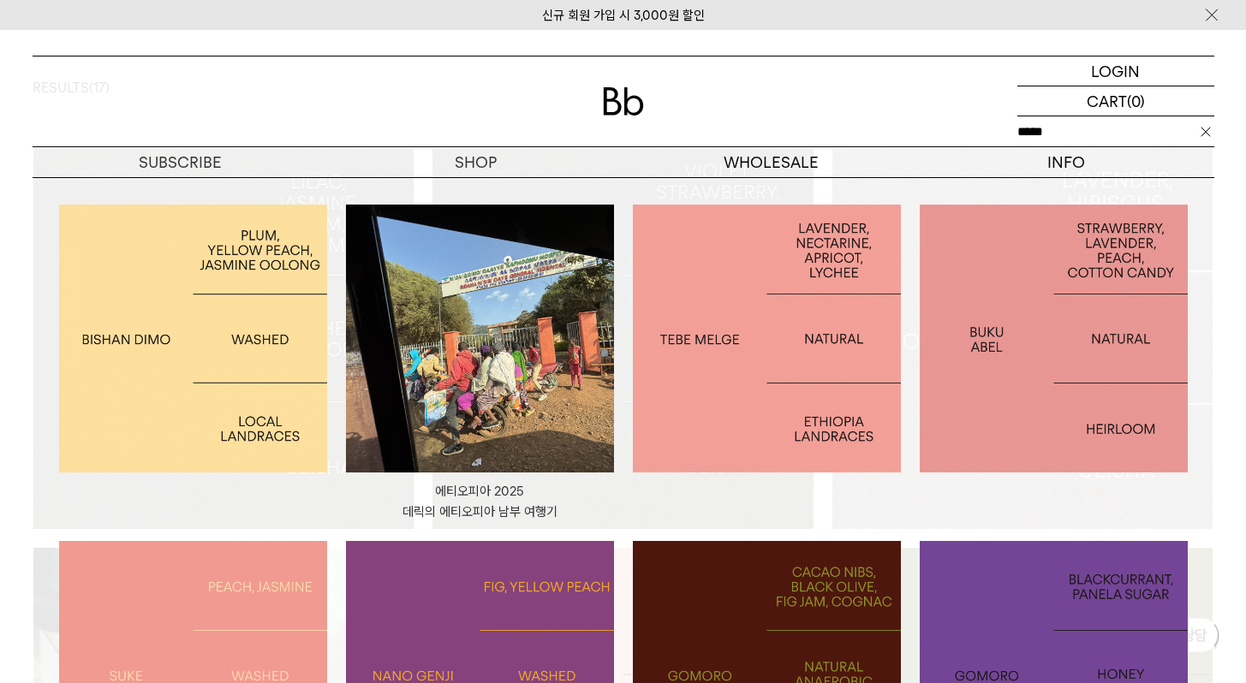
click at [1063, 132] on input "*****" at bounding box center [1115, 131] width 197 height 30
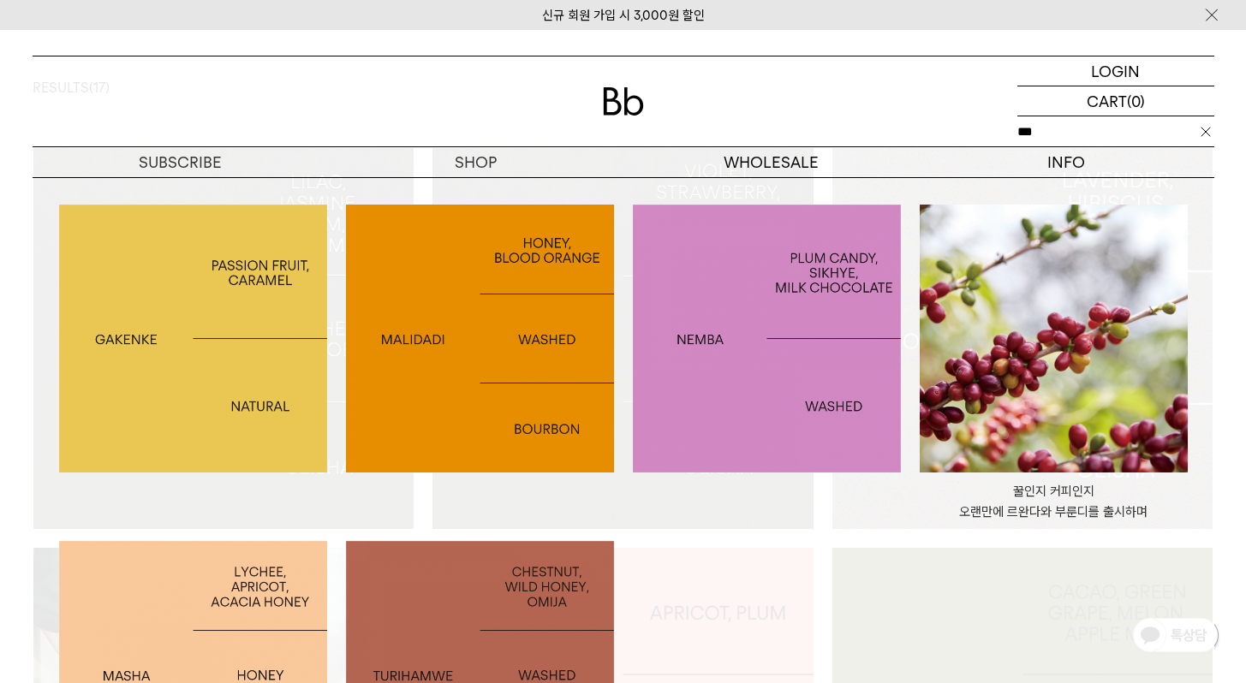
type input "***"
click at [707, 360] on img at bounding box center [767, 339] width 268 height 268
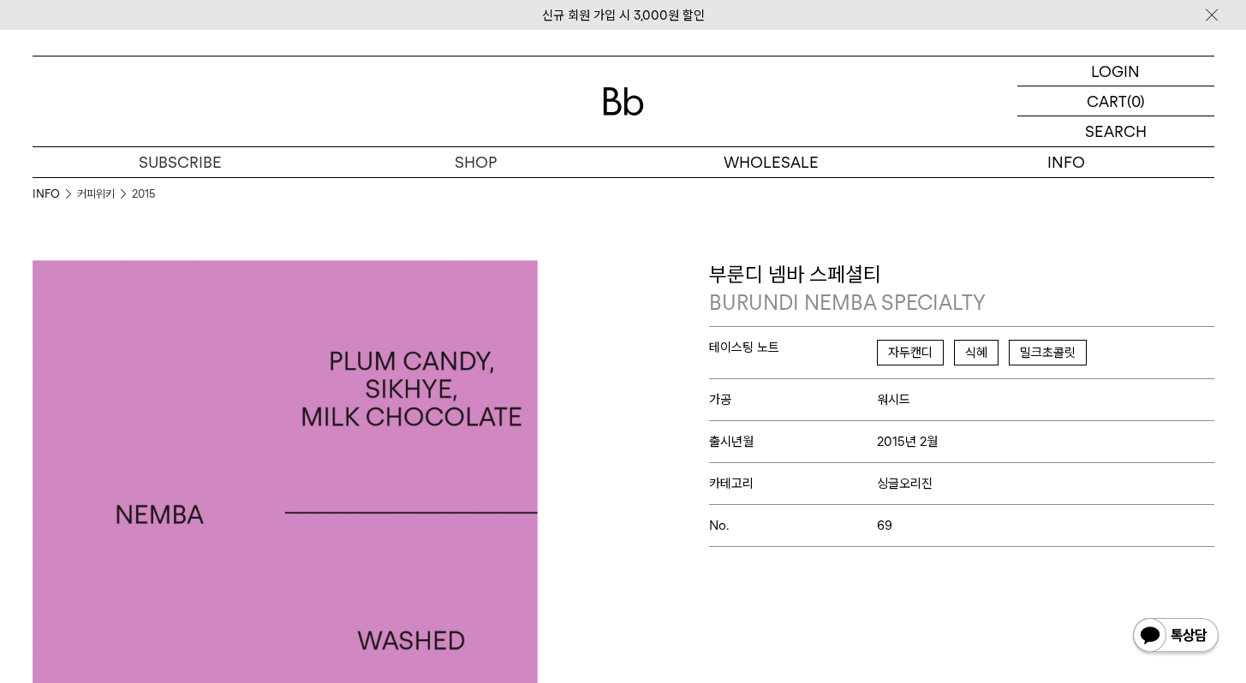
scroll to position [33, 0]
